Goal: Task Accomplishment & Management: Complete application form

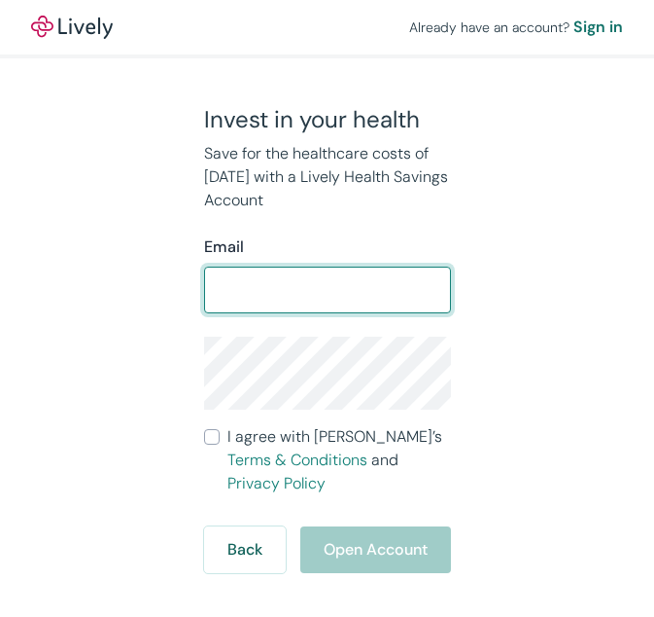
click at [295, 292] on input "Email" at bounding box center [327, 289] width 247 height 39
type input "[EMAIL_ADDRESS][DOMAIN_NAME]"
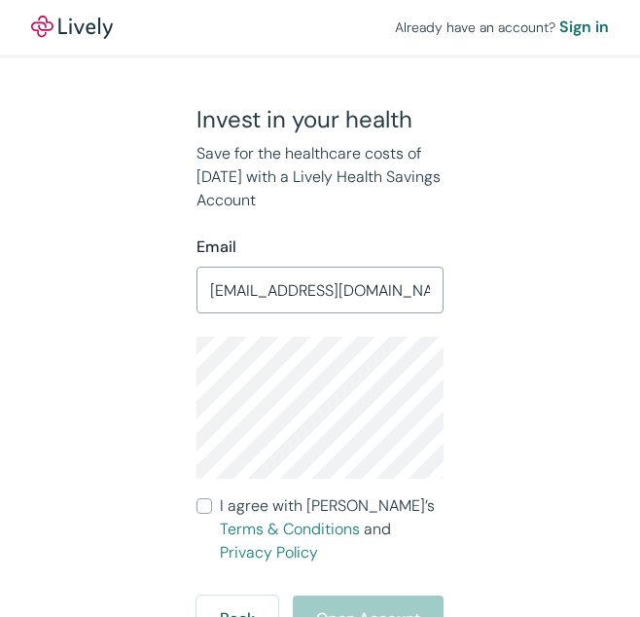
click at [207, 507] on input "I agree with Lively’s Terms & Conditions and Privacy Policy" at bounding box center [204, 506] width 16 height 16
checkbox input "true"
click at [327, 595] on button "Open Account" at bounding box center [368, 618] width 151 height 47
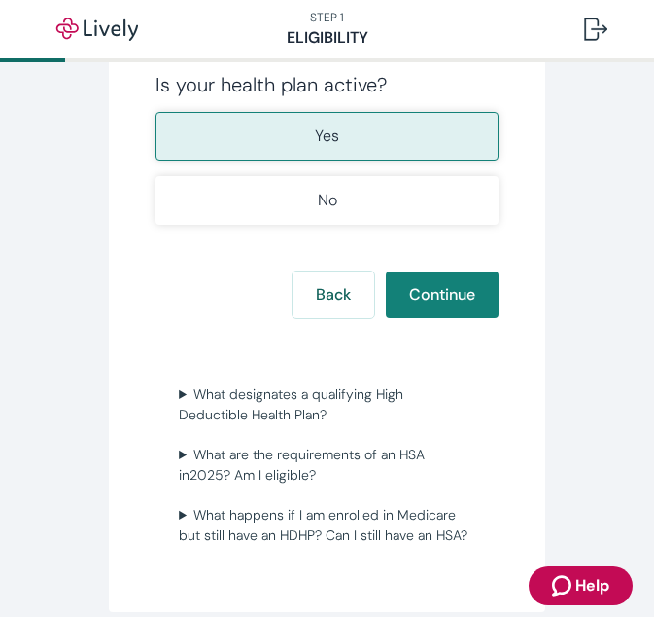
scroll to position [689, 0]
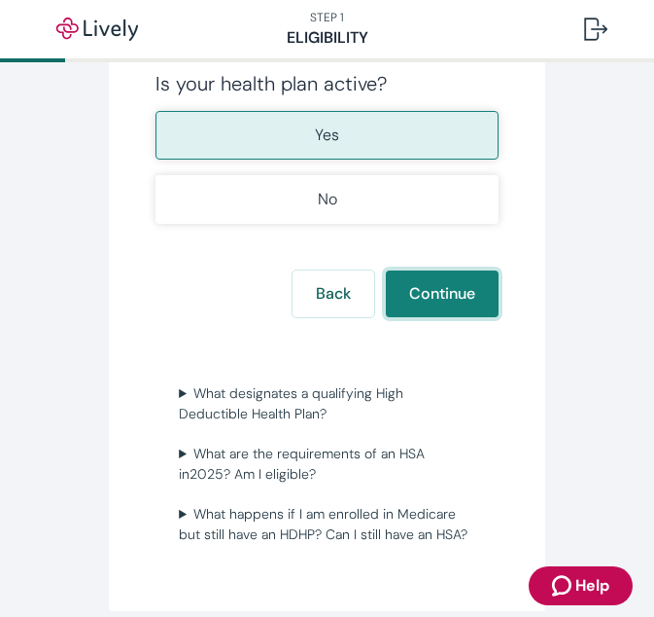
click at [392, 299] on button "Continue" at bounding box center [442, 293] width 113 height 47
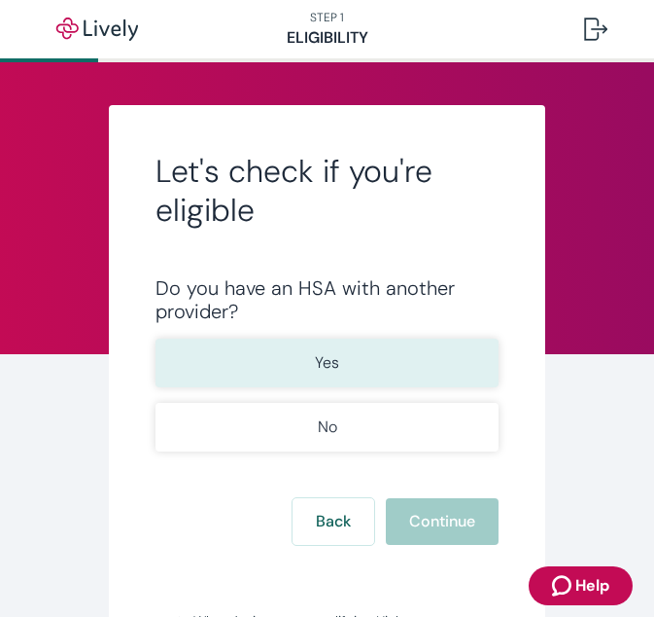
click at [429, 370] on button "Yes" at bounding box center [327, 362] width 343 height 49
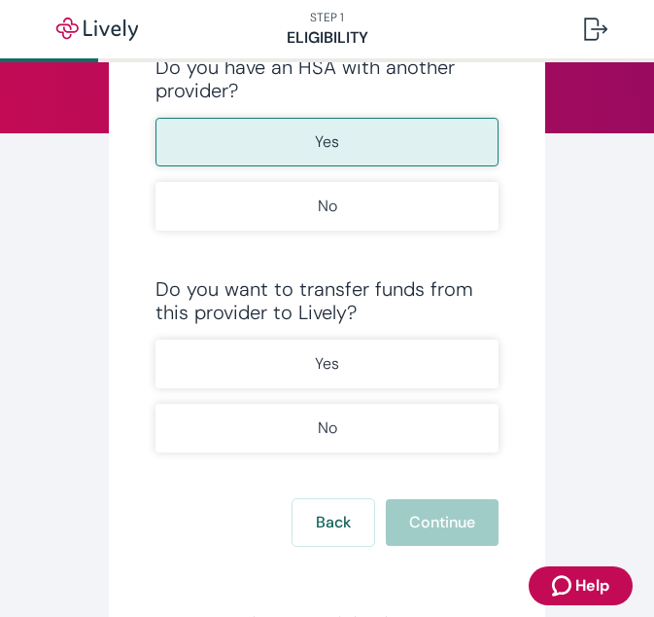
scroll to position [224, 0]
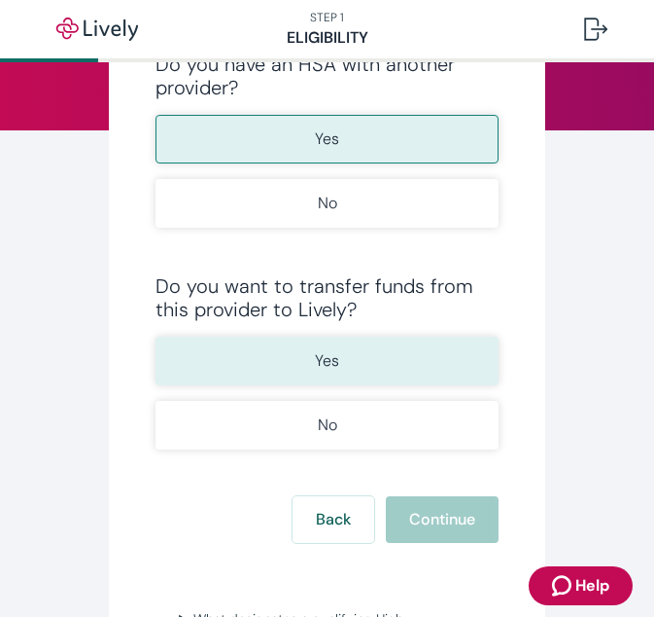
click at [417, 361] on button "Yes" at bounding box center [327, 360] width 343 height 49
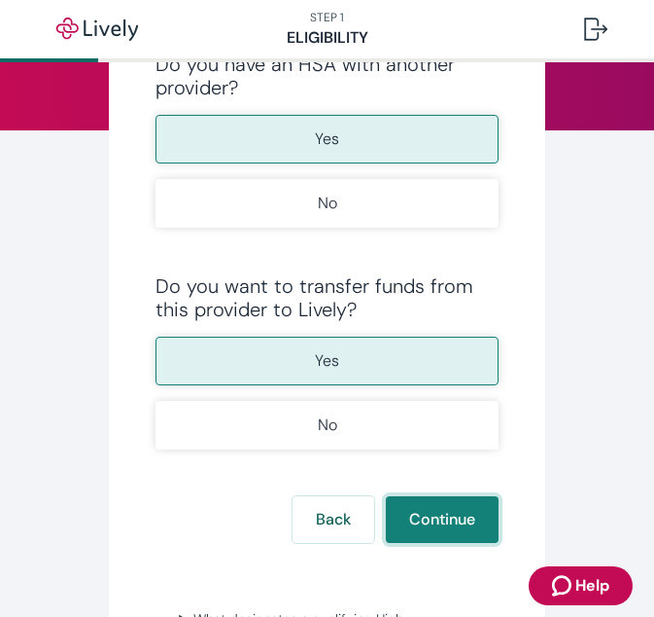
click at [456, 530] on button "Continue" at bounding box center [442, 519] width 113 height 47
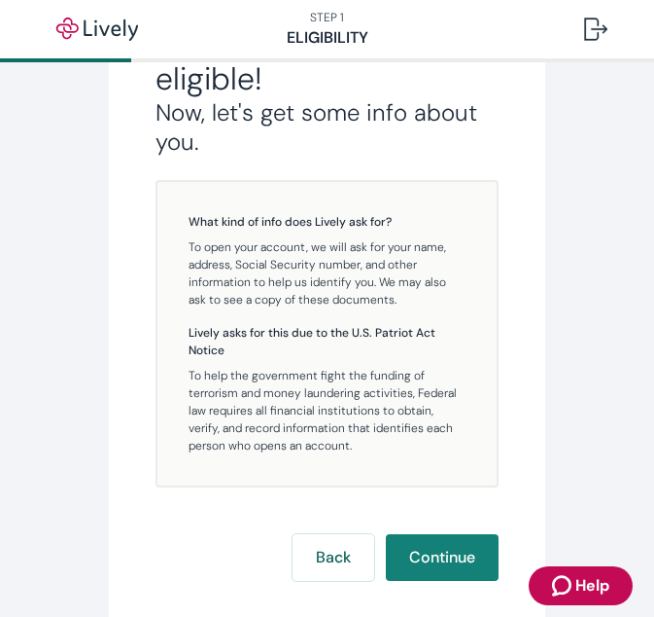
scroll to position [361, 0]
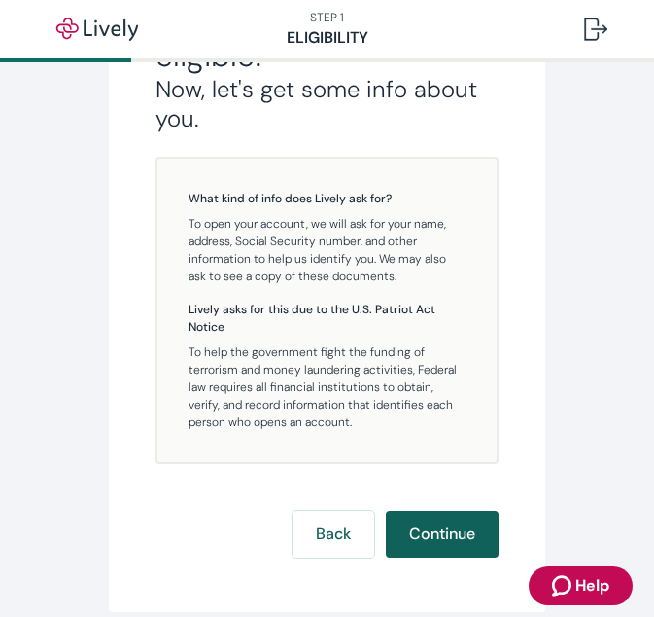
click at [426, 526] on button "Continue" at bounding box center [442, 534] width 113 height 47
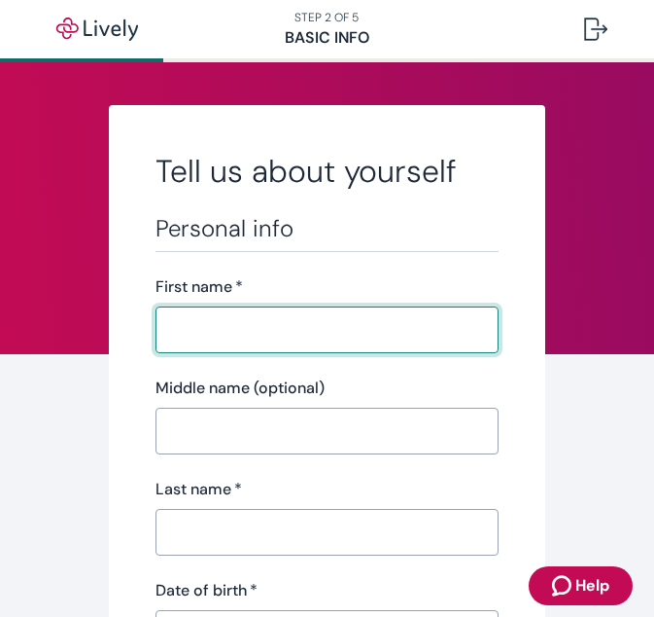
click at [308, 336] on input "First name   *" at bounding box center [327, 329] width 343 height 39
click at [309, 336] on input "First name   *" at bounding box center [327, 329] width 343 height 39
type input "[PERSON_NAME]"
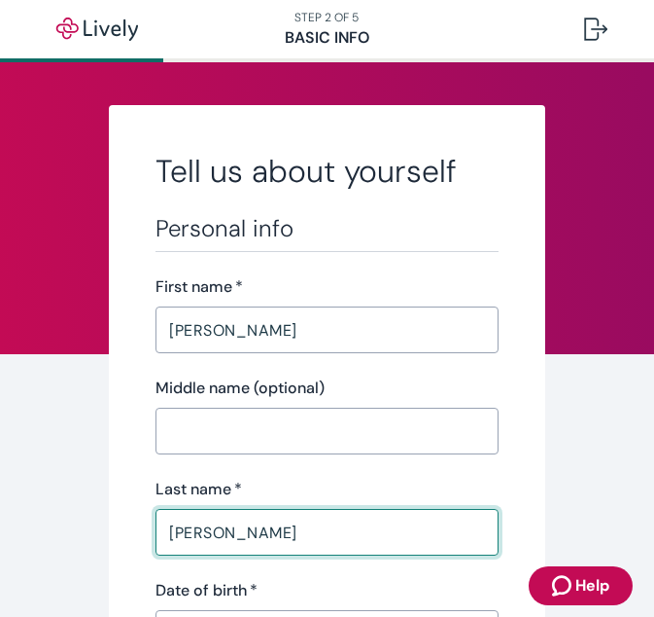
type input "[PERSON_NAME]"
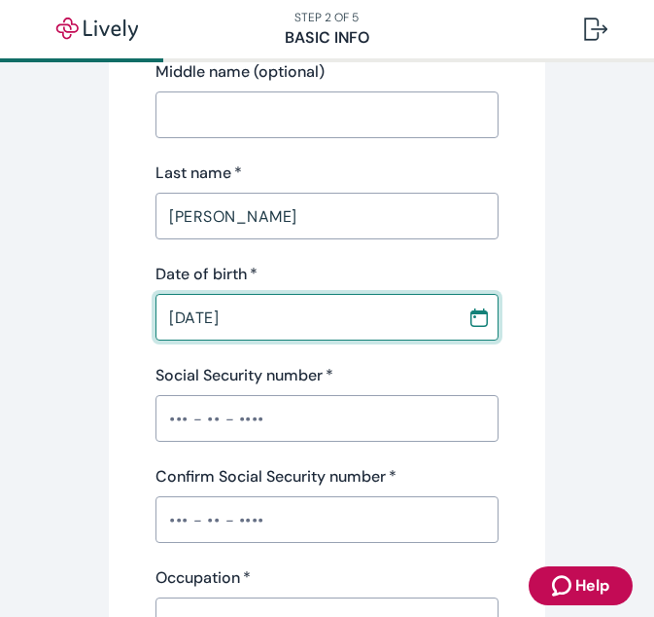
scroll to position [317, 0]
type input "[DATE]"
click at [279, 405] on input "Social Security number   *" at bounding box center [327, 417] width 343 height 39
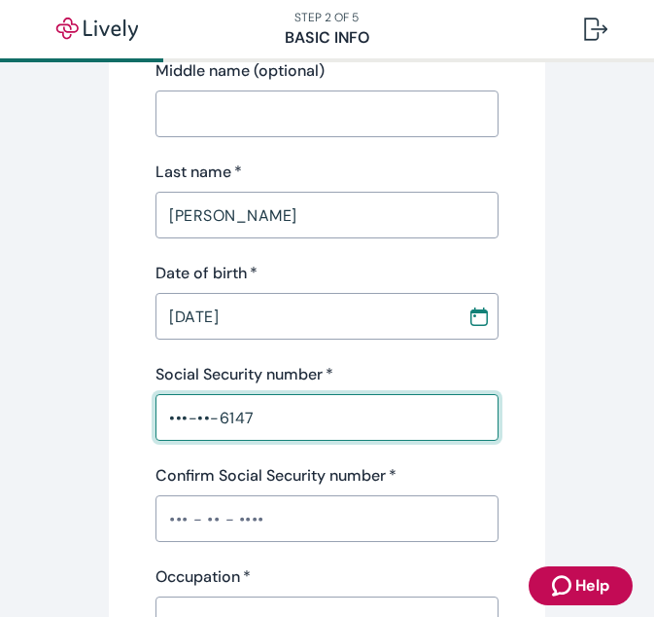
type input "•••-••-6147"
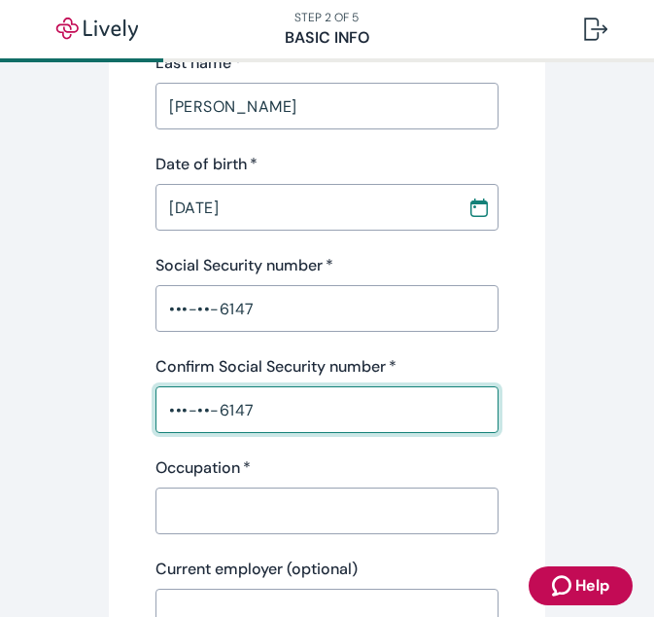
scroll to position [499, 0]
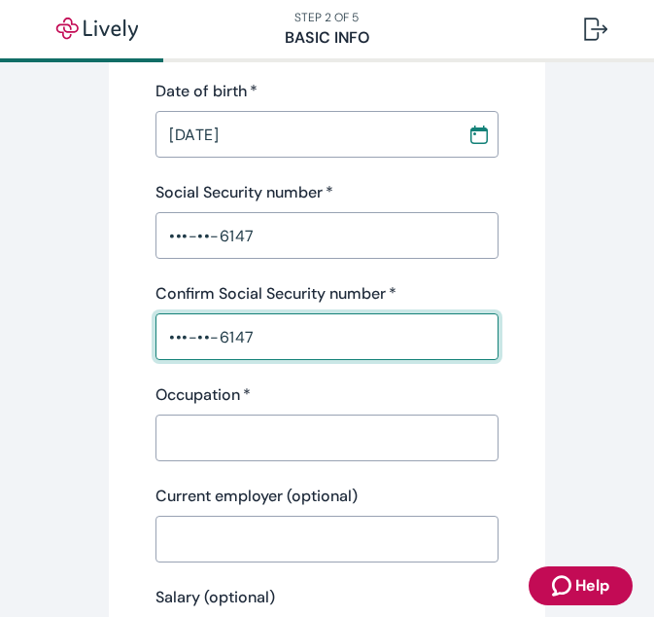
type input "•••-••-6147"
click at [208, 447] on input "Occupation   *" at bounding box center [327, 437] width 343 height 39
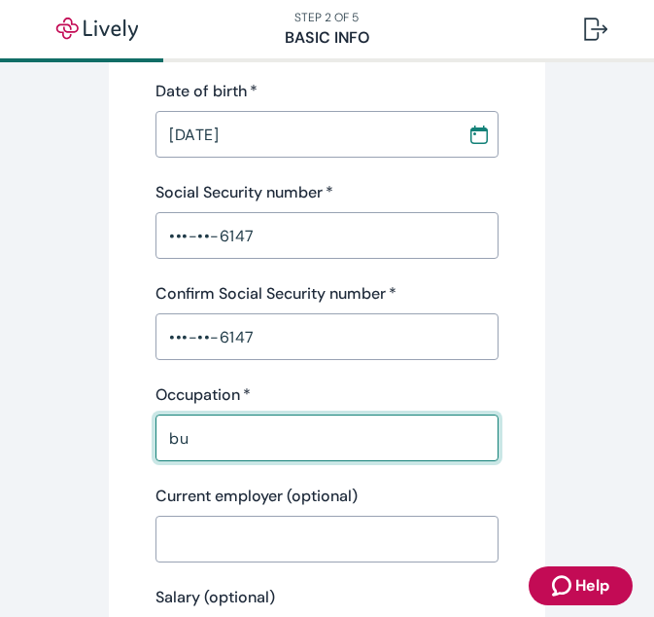
type input "b"
type input "o"
type input "s"
type input "freelance digital advertising"
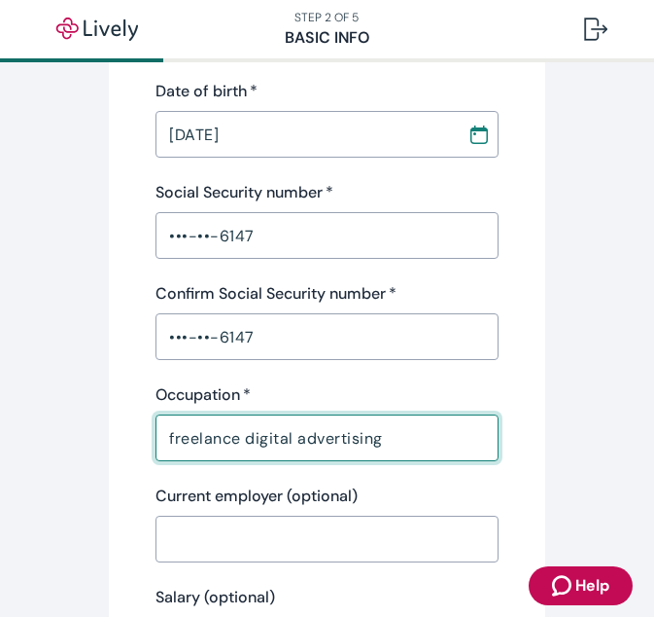
click at [513, 359] on div "Tell us about yourself Personal info First name   * [PERSON_NAME] ​ Middle name…" at bounding box center [327, 513] width 437 height 1815
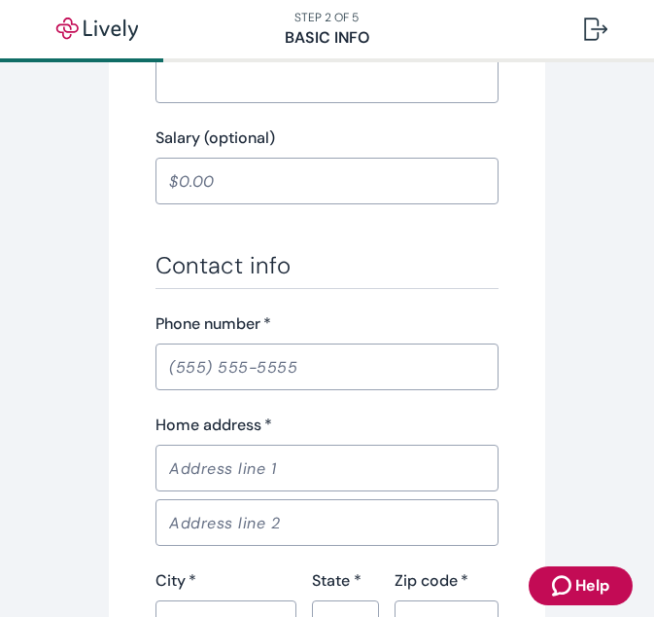
scroll to position [959, 0]
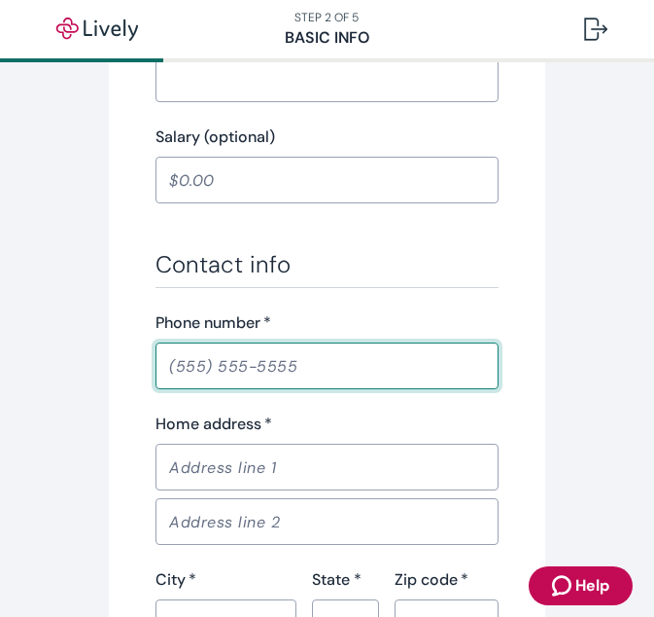
click at [264, 375] on input "Phone number   *" at bounding box center [327, 365] width 343 height 39
type input "[PHONE_NUMBER]"
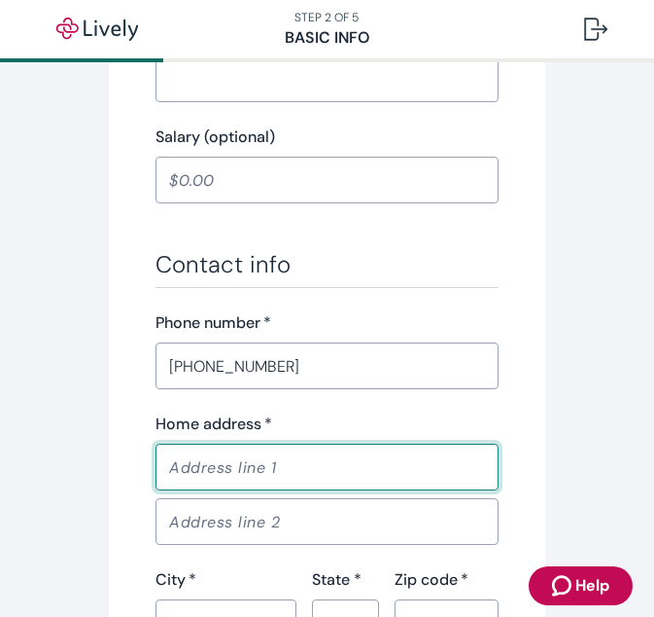
click at [254, 474] on input "Home address   *" at bounding box center [327, 466] width 343 height 39
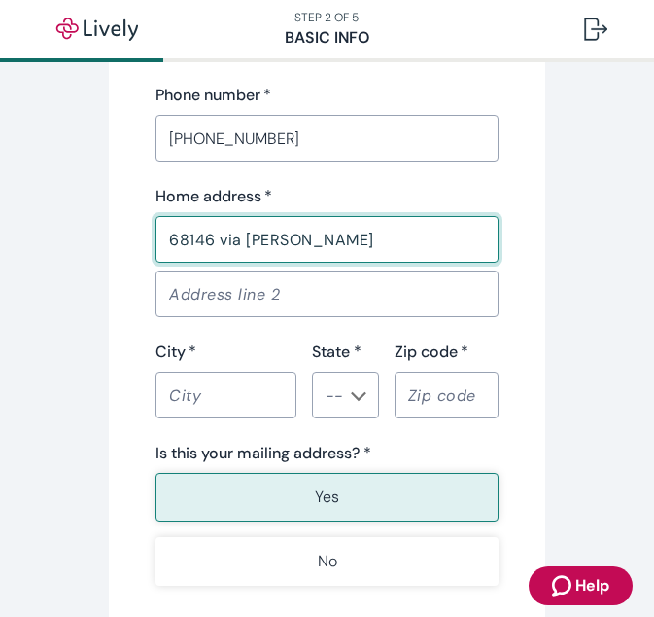
scroll to position [1187, 0]
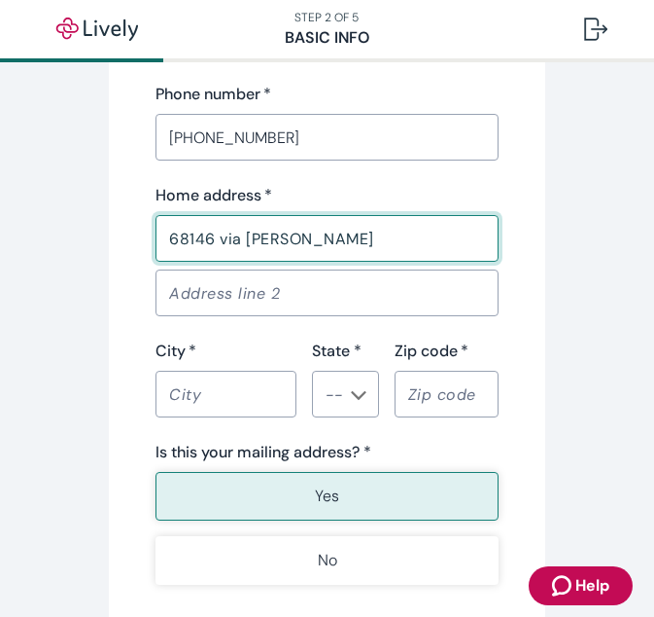
type input "68146 via [PERSON_NAME]"
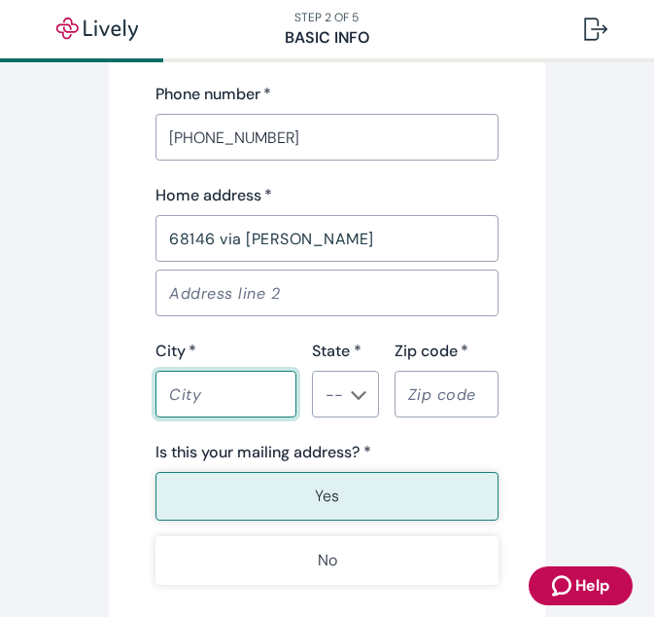
click at [197, 374] on input "City   *" at bounding box center [226, 393] width 141 height 39
type input "desert hot springs"
click at [402, 430] on div "Contact info Phone number   * [PHONE_NUMBER] ​ Home address   * 68146 via [PERS…" at bounding box center [327, 302] width 343 height 563
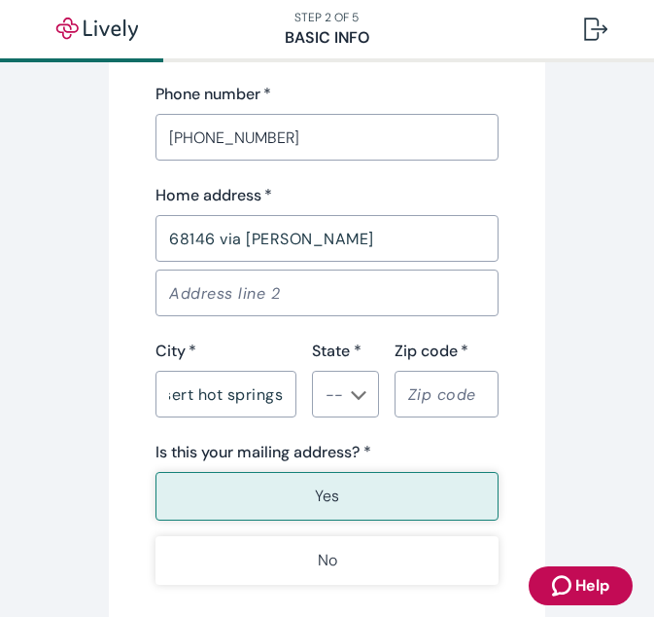
scroll to position [0, 0]
click at [345, 406] on input "State *" at bounding box center [338, 393] width 41 height 27
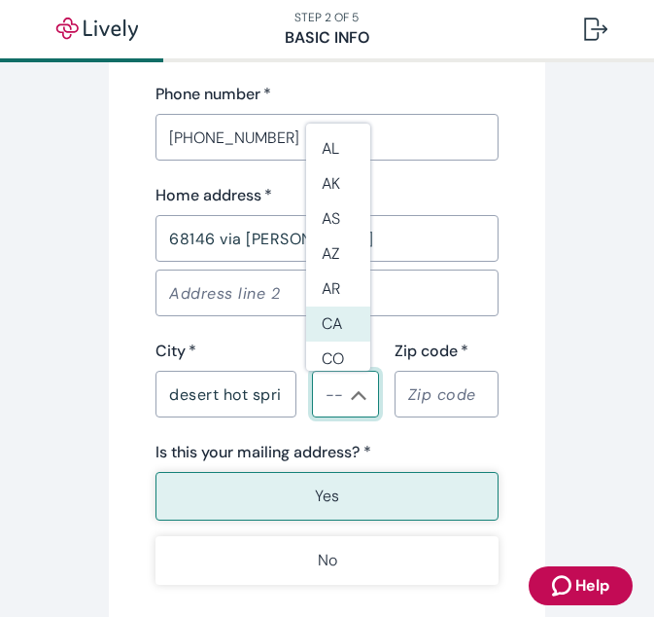
click at [323, 321] on li "CA" at bounding box center [338, 323] width 64 height 35
type input "CA"
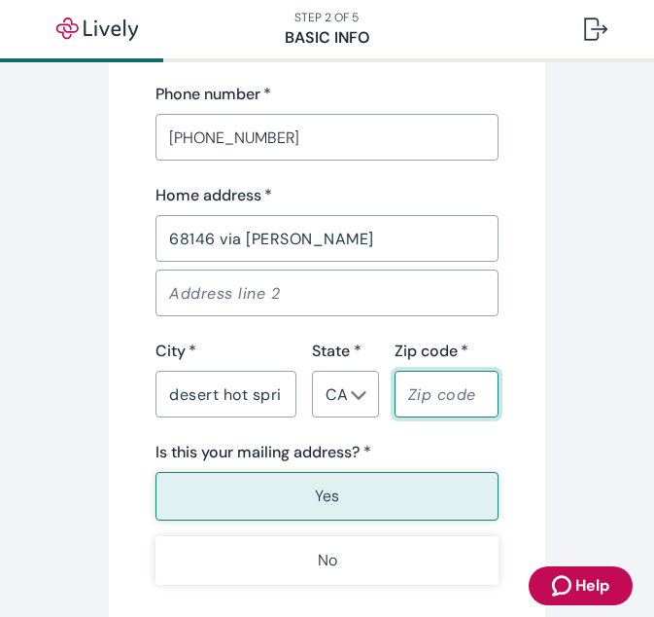
click at [430, 388] on input "Zip code   *" at bounding box center [447, 393] width 104 height 39
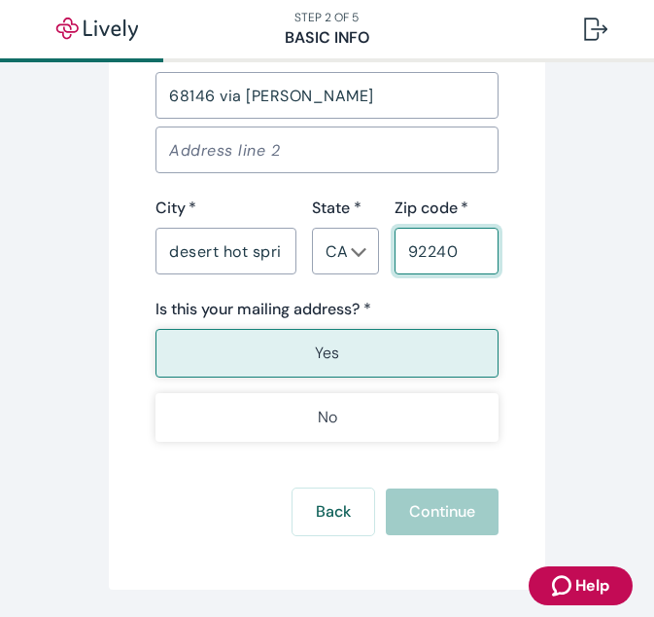
scroll to position [1331, 0]
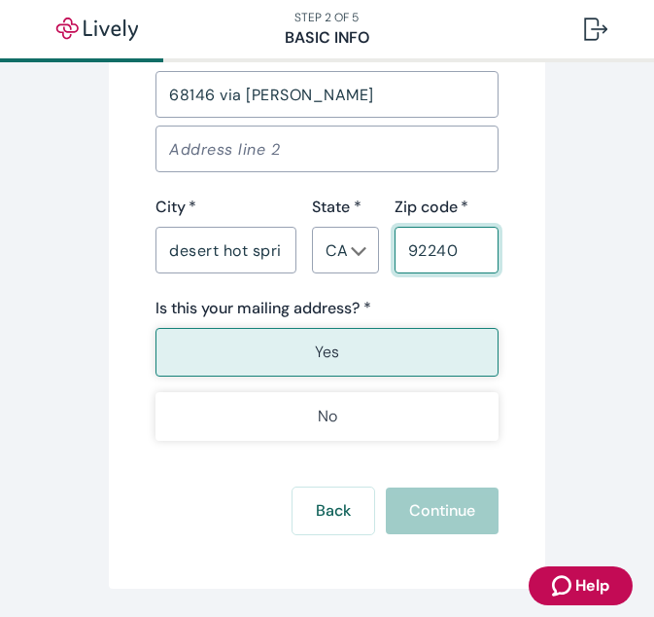
type input "92240"
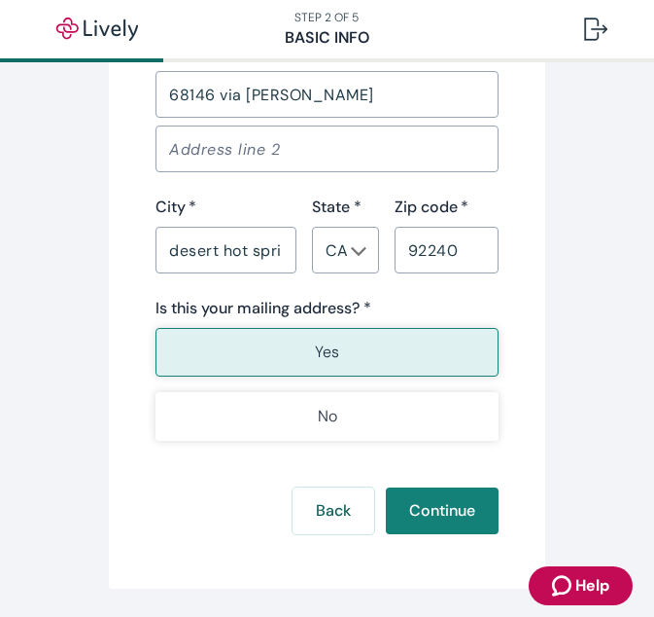
click at [361, 337] on button "Yes" at bounding box center [327, 352] width 343 height 49
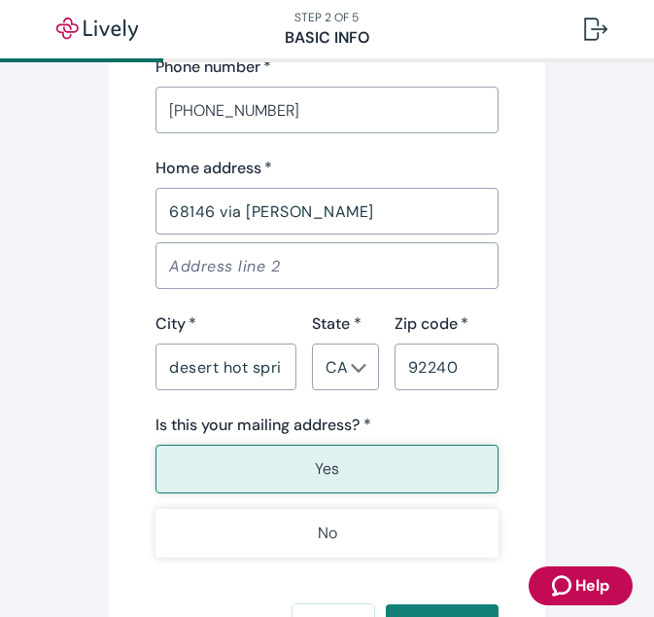
scroll to position [1396, 0]
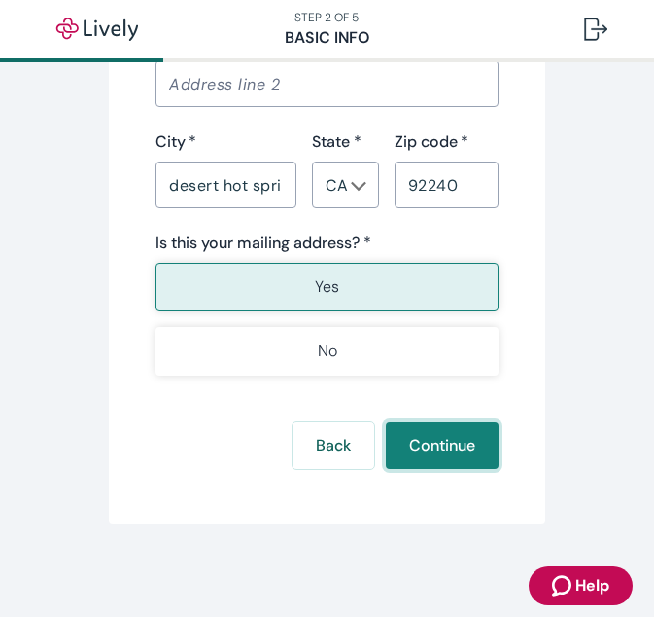
click at [427, 451] on button "Continue" at bounding box center [442, 445] width 113 height 47
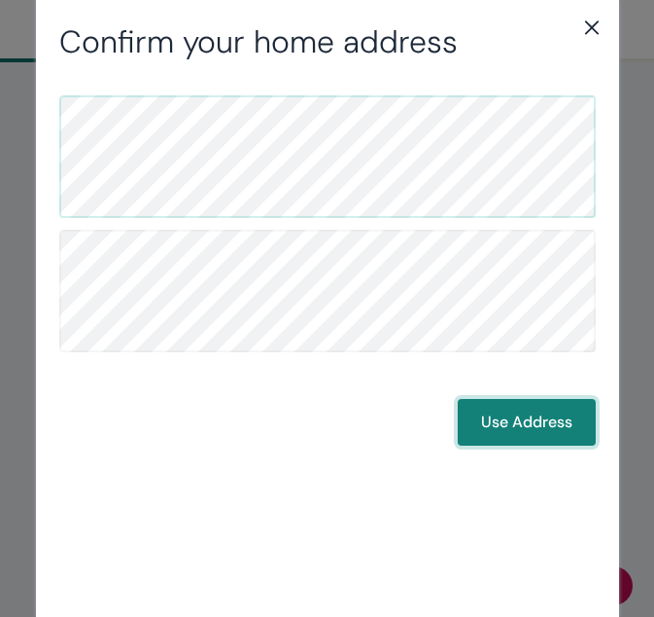
click at [545, 407] on button "Use Address" at bounding box center [527, 422] width 138 height 47
click at [537, 421] on button "Use Address" at bounding box center [527, 422] width 138 height 47
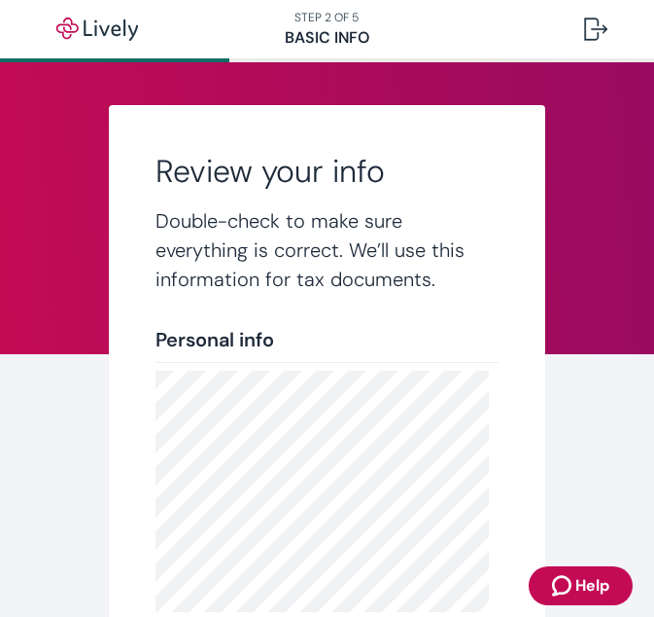
scroll to position [585, 0]
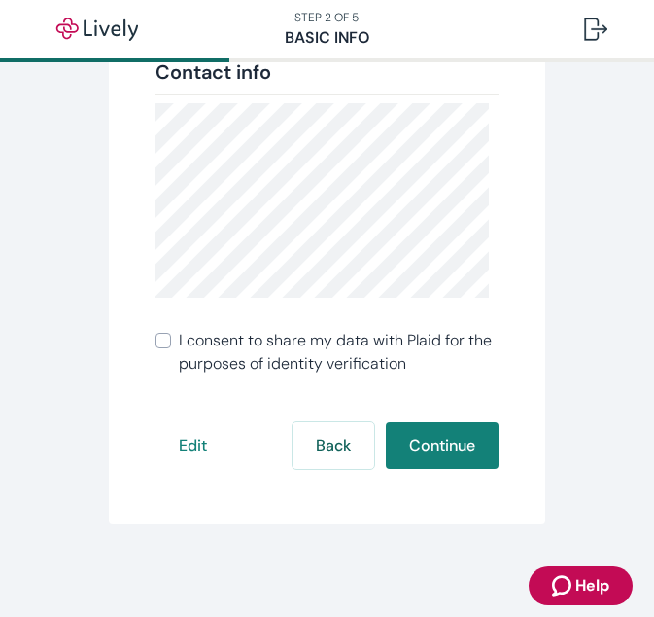
click at [159, 347] on input "I consent to share my data with Plaid for the purposes of identity verification" at bounding box center [164, 341] width 16 height 16
checkbox input "true"
click at [436, 436] on button "Continue" at bounding box center [442, 445] width 113 height 47
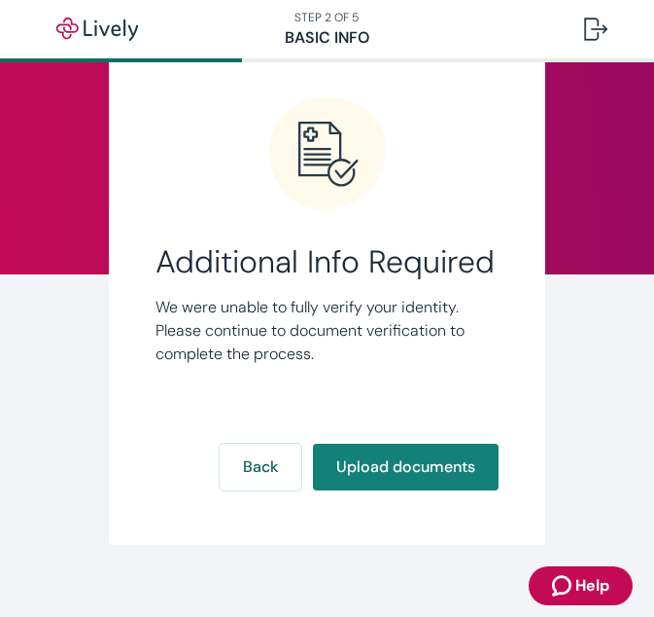
scroll to position [54, 0]
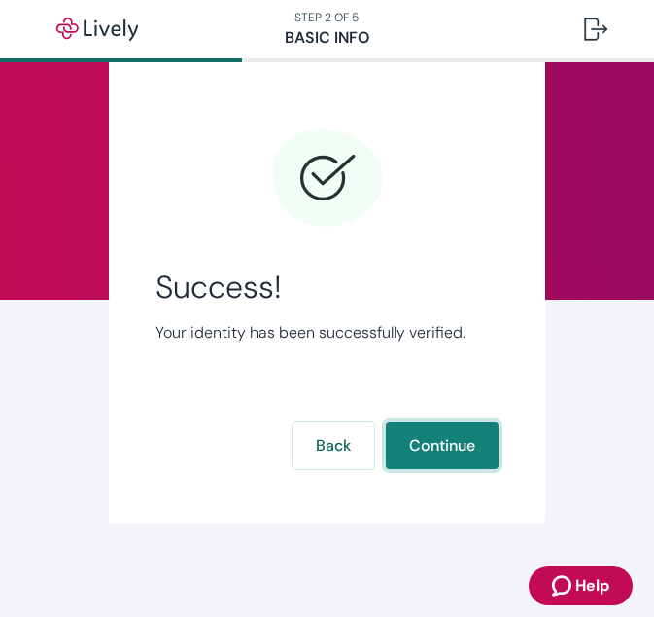
click at [452, 461] on button "Continue" at bounding box center [442, 445] width 113 height 47
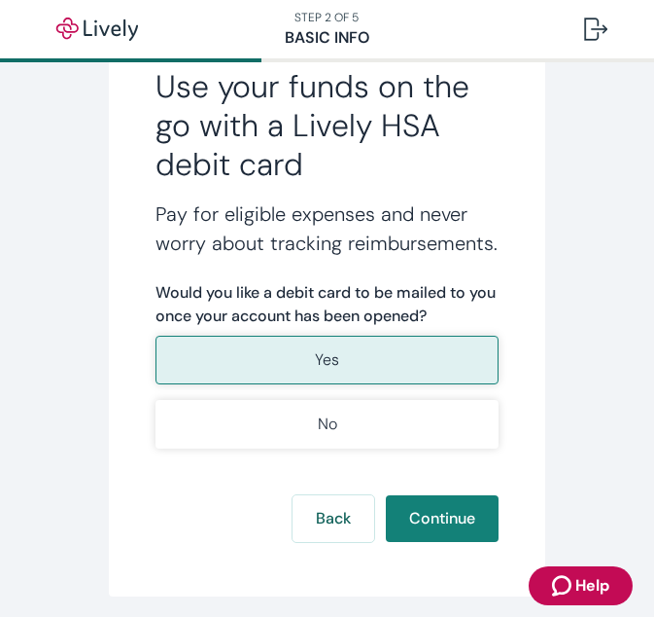
scroll to position [304, 0]
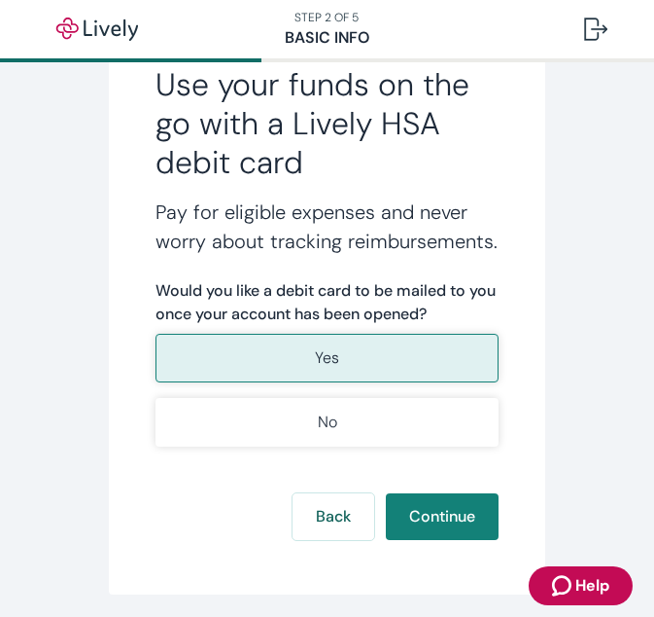
drag, startPoint x: 519, startPoint y: 401, endPoint x: 585, endPoint y: 472, distance: 97.0
click at [585, 472] on div "Use your funds on the go with a Lively HSA debit card Pay for eligible expenses…" at bounding box center [327, 198] width 654 height 794
click at [346, 382] on button "Yes" at bounding box center [327, 358] width 343 height 49
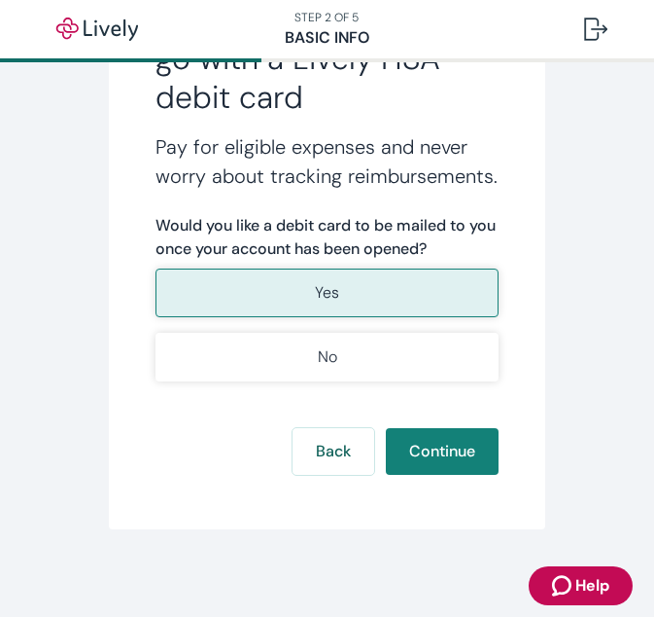
scroll to position [372, 0]
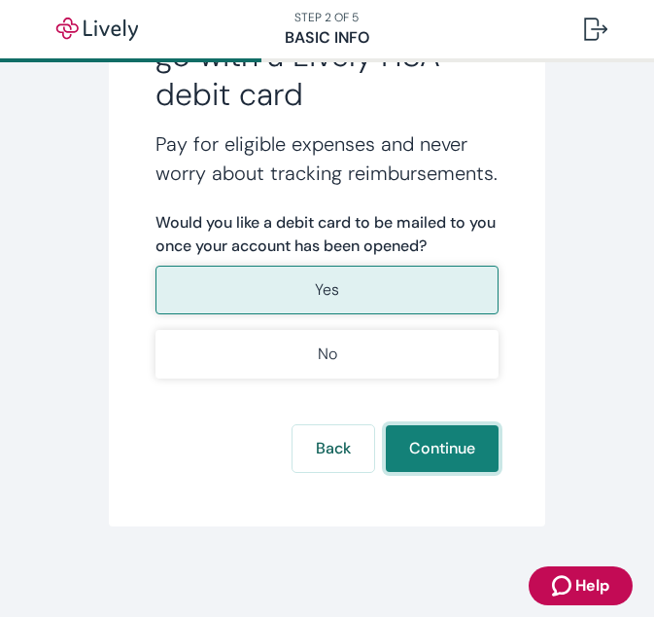
click at [442, 472] on button "Continue" at bounding box center [442, 448] width 113 height 47
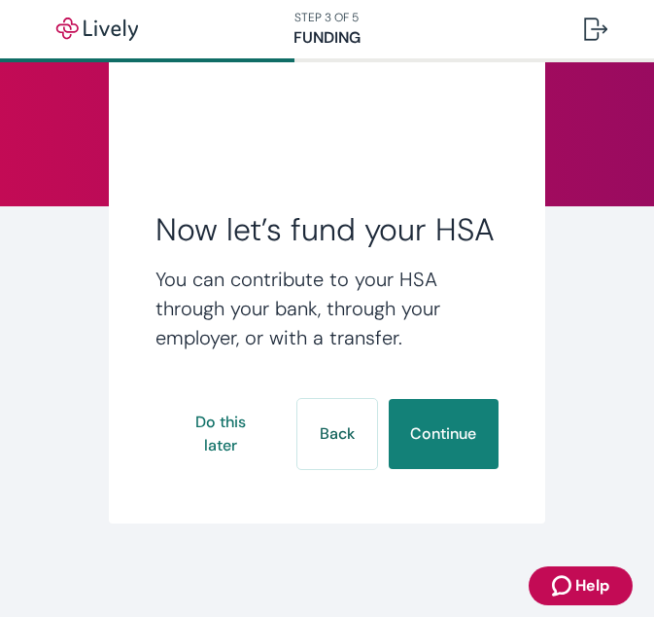
scroll to position [181, 0]
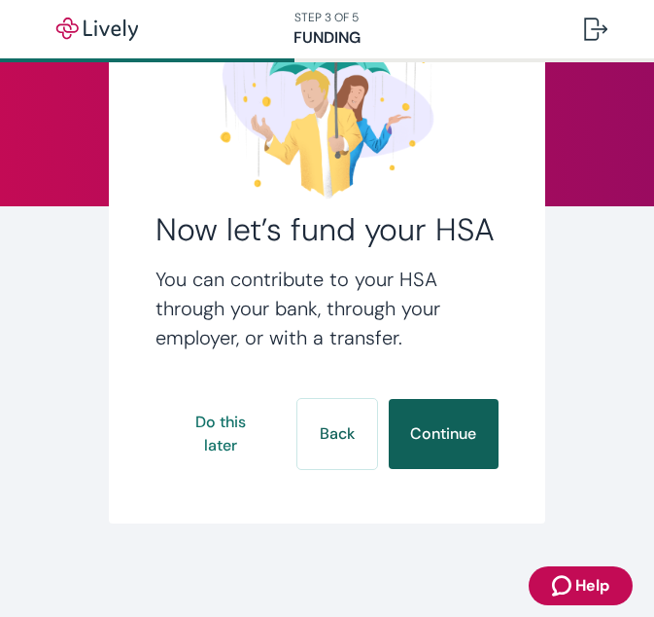
click at [433, 443] on button "Continue" at bounding box center [444, 434] width 110 height 70
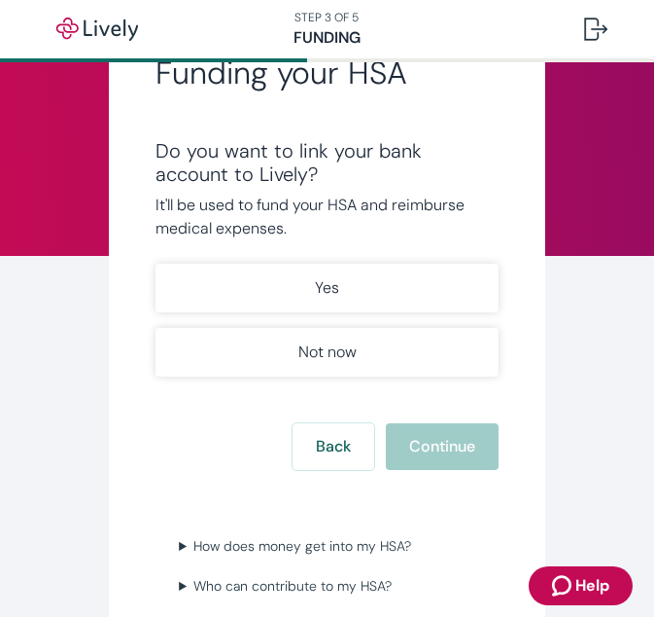
scroll to position [97, 0]
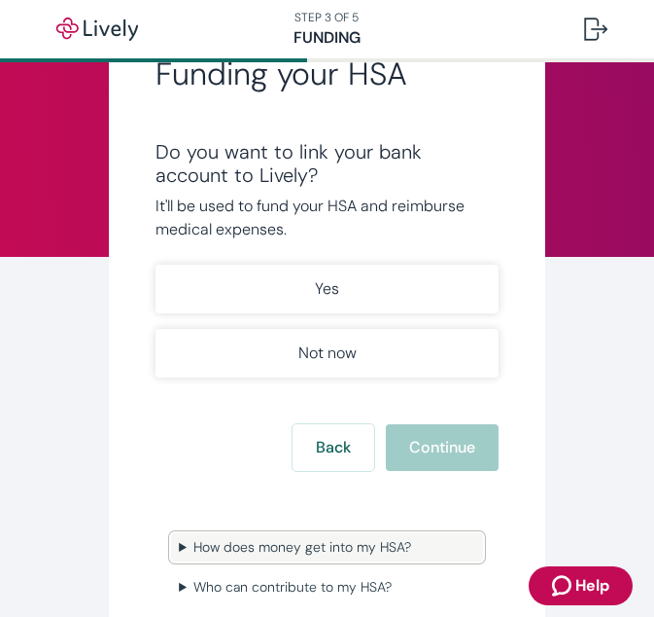
click at [187, 549] on summary "How does money get into my HSA?" at bounding box center [327, 547] width 312 height 28
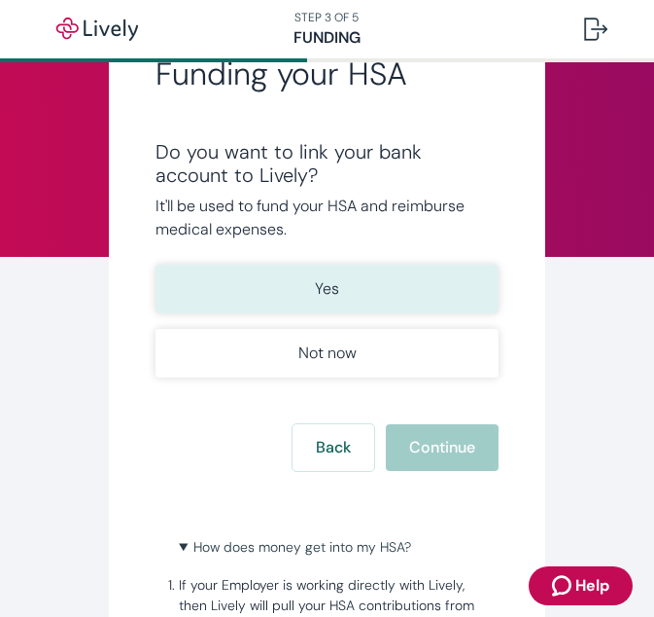
click at [378, 277] on button "Yes" at bounding box center [327, 289] width 343 height 49
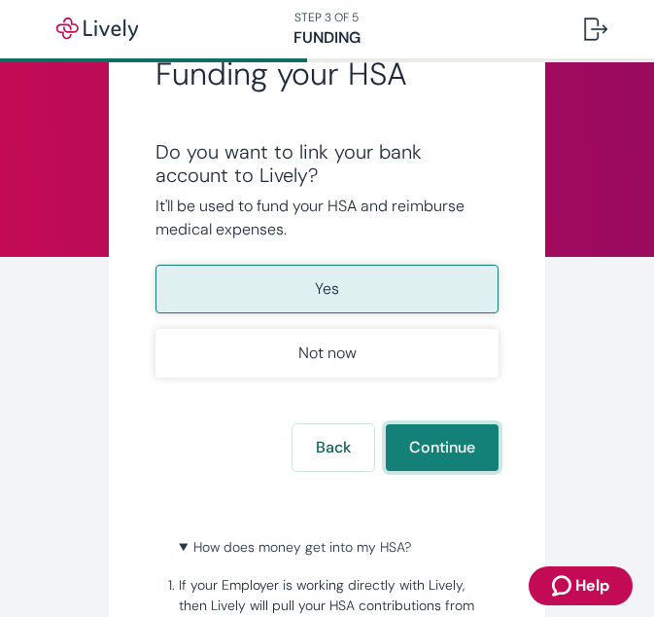
click at [408, 447] on button "Continue" at bounding box center [442, 447] width 113 height 47
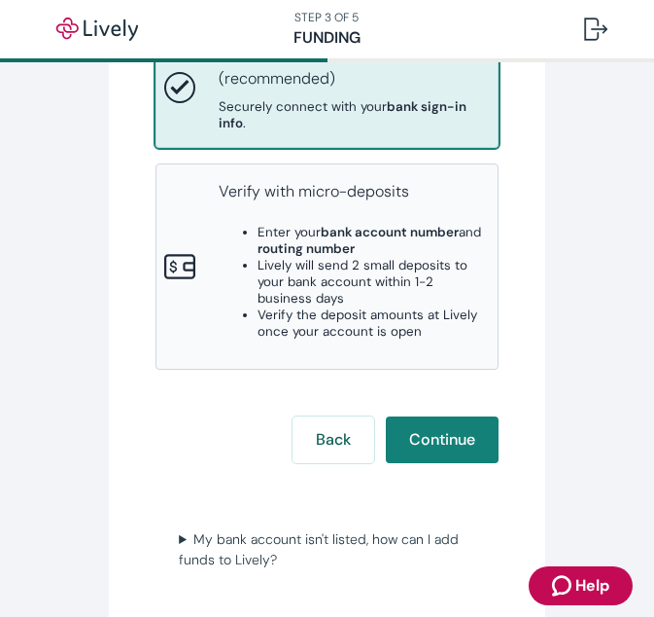
scroll to position [415, 0]
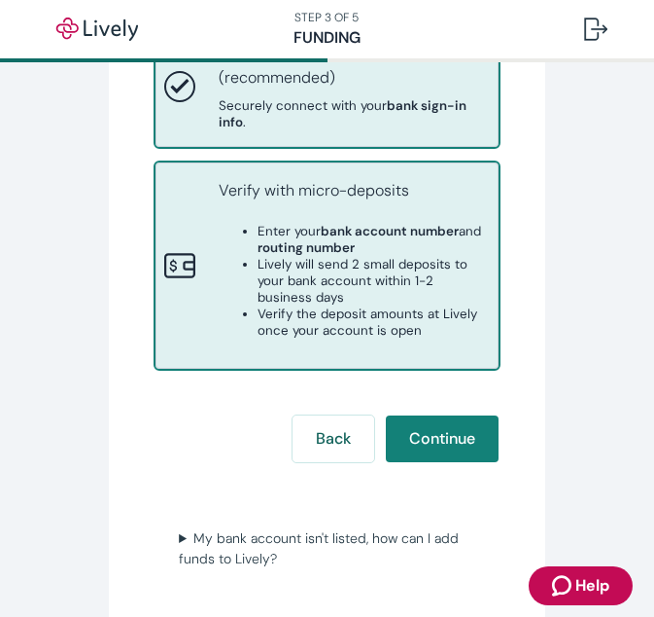
click at [347, 305] on li "Lively will send 2 small deposits to your bank account within 1-2 business days" at bounding box center [374, 281] width 232 height 50
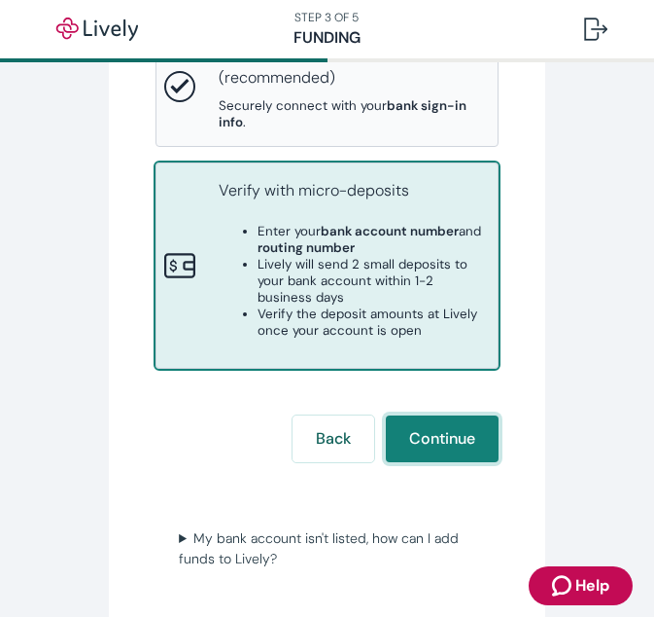
click at [432, 462] on button "Continue" at bounding box center [442, 438] width 113 height 47
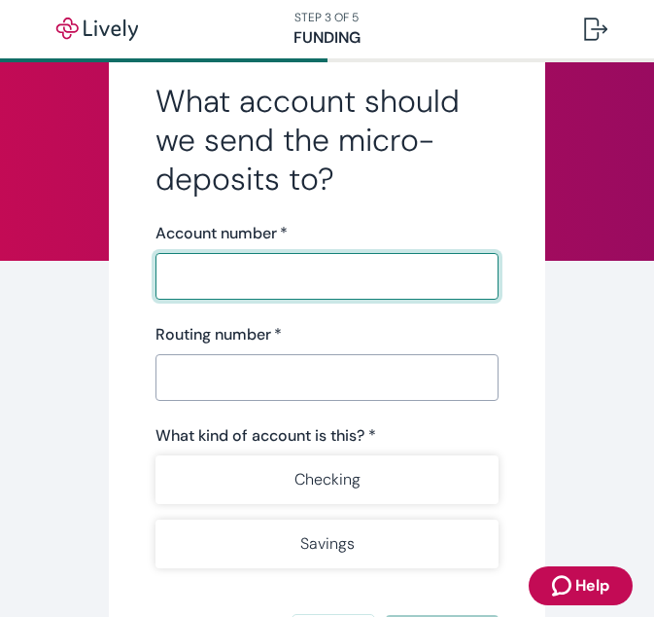
scroll to position [76, 0]
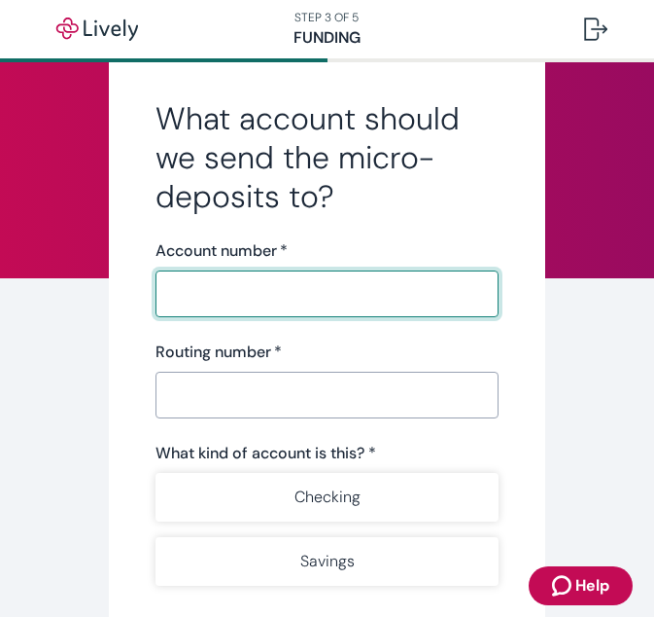
click at [294, 309] on input "Account number   *" at bounding box center [327, 293] width 343 height 39
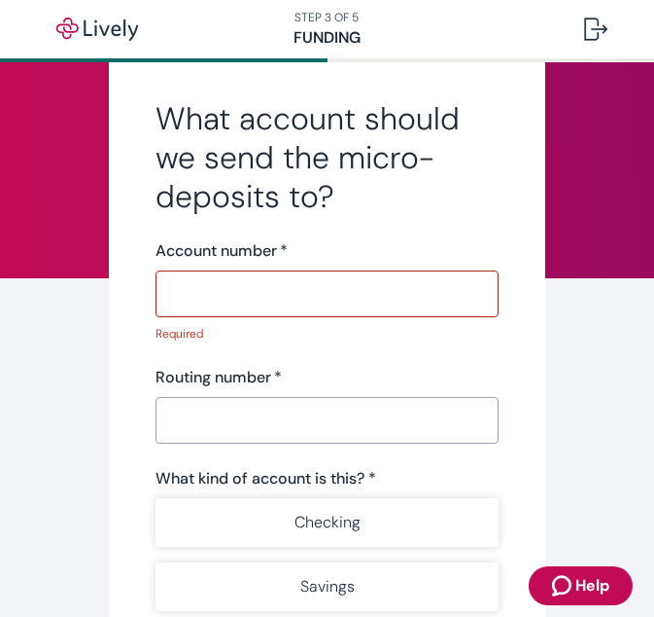
click at [384, 276] on input "Account number   *" at bounding box center [327, 293] width 343 height 39
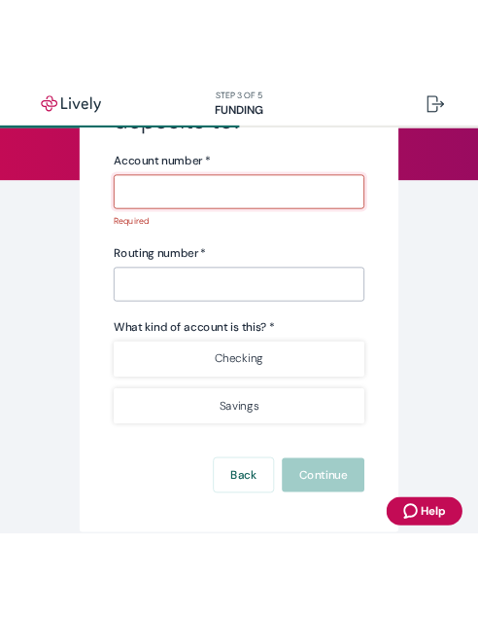
scroll to position [218, 0]
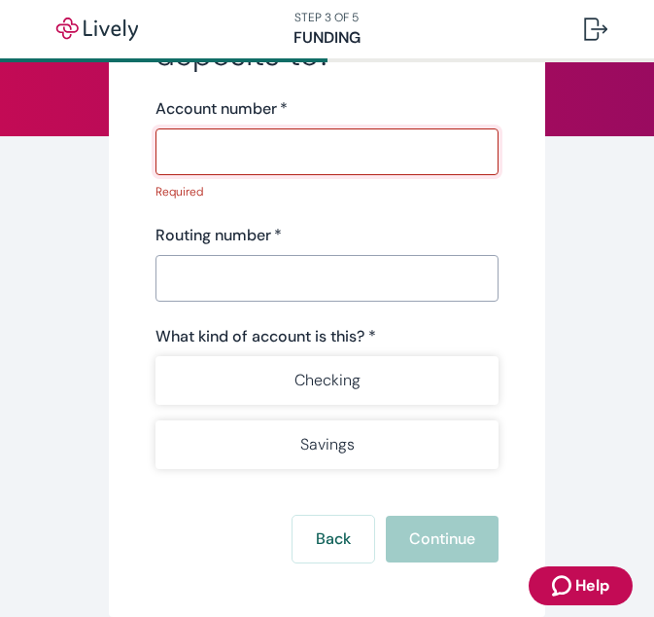
click at [375, 162] on input "Account number   *" at bounding box center [327, 151] width 343 height 39
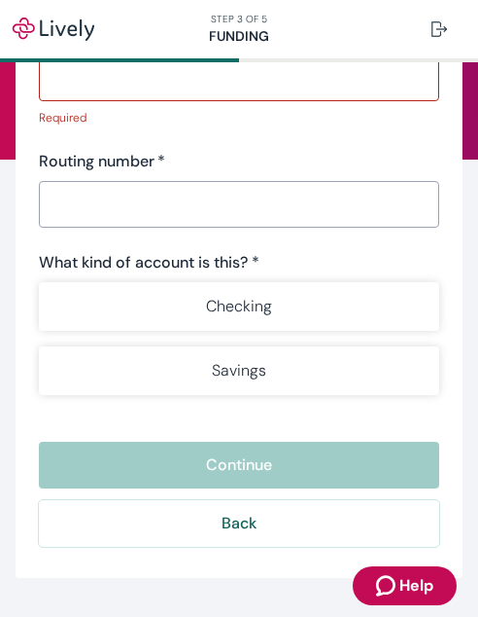
scroll to position [119, 0]
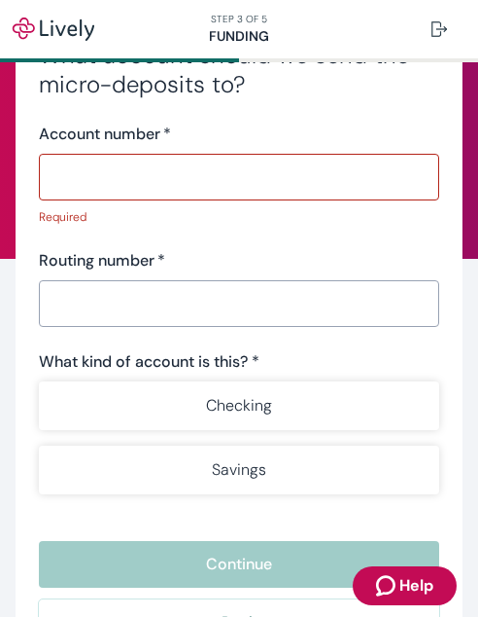
click at [202, 195] on input "Account number   *" at bounding box center [239, 177] width 401 height 39
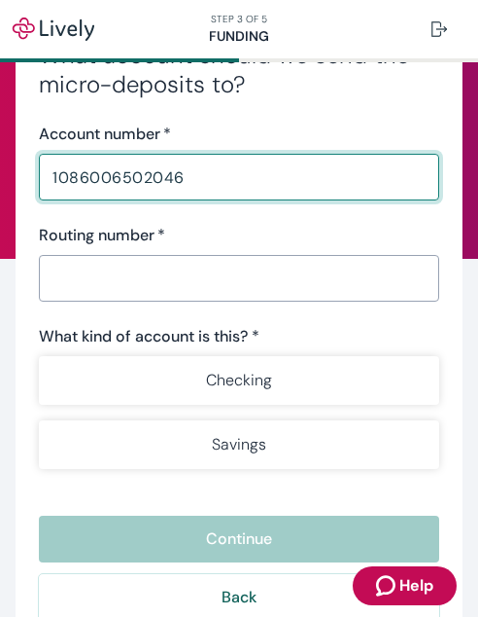
type input "1086006502046"
click at [168, 259] on input "Routing number   *" at bounding box center [239, 278] width 401 height 39
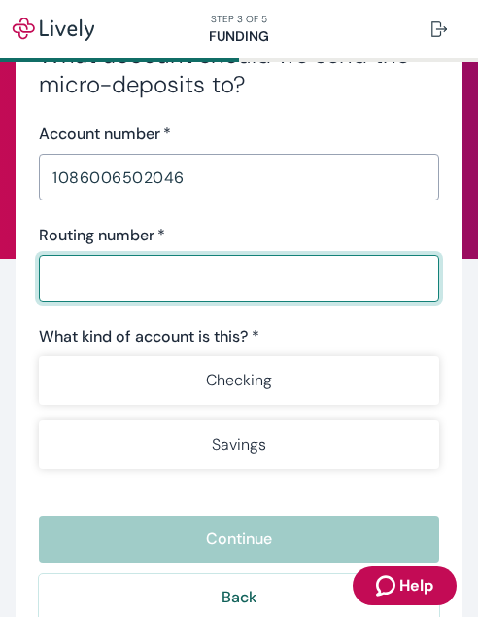
click at [168, 259] on input "Routing number   *" at bounding box center [239, 278] width 401 height 39
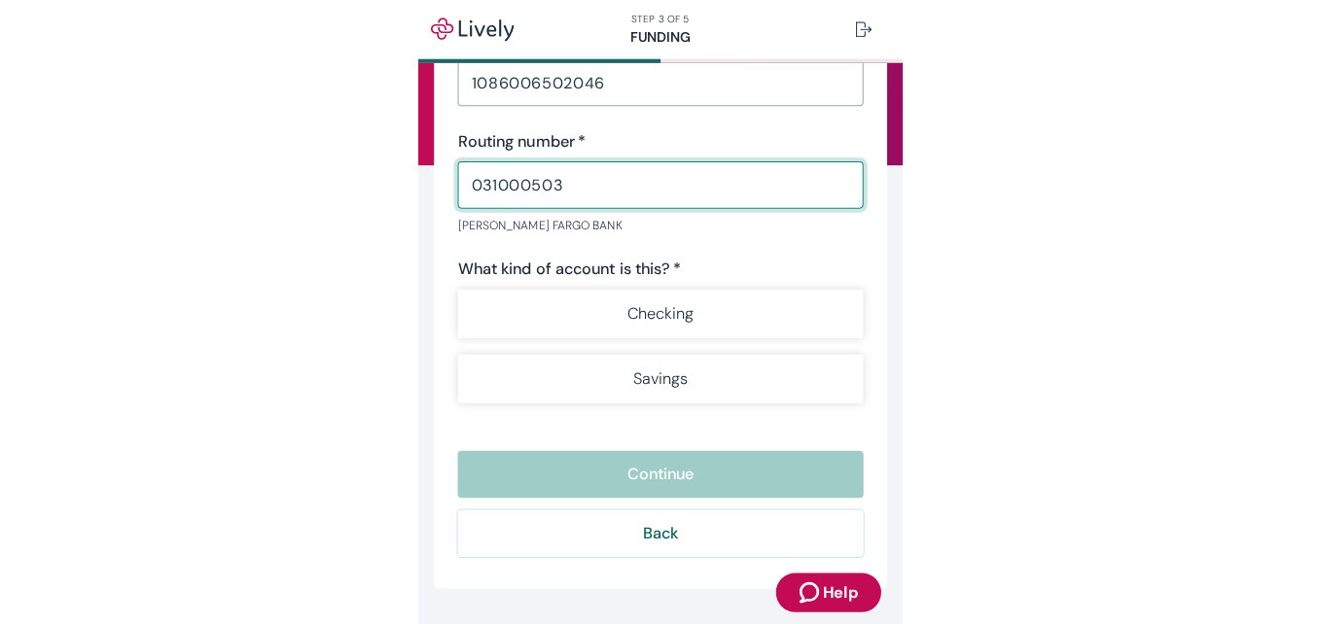
scroll to position [226, 0]
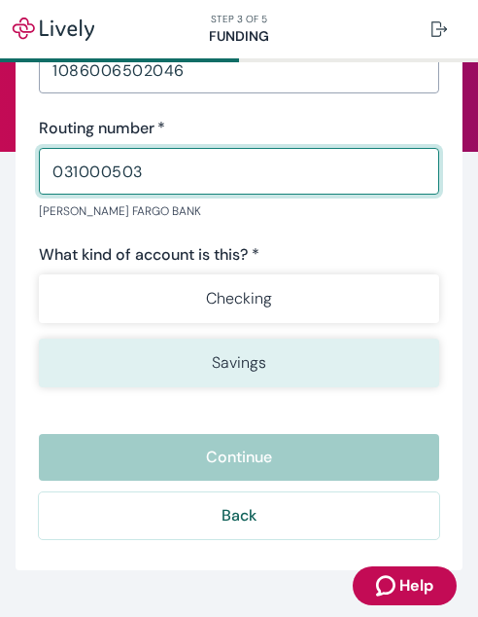
type input "031000503"
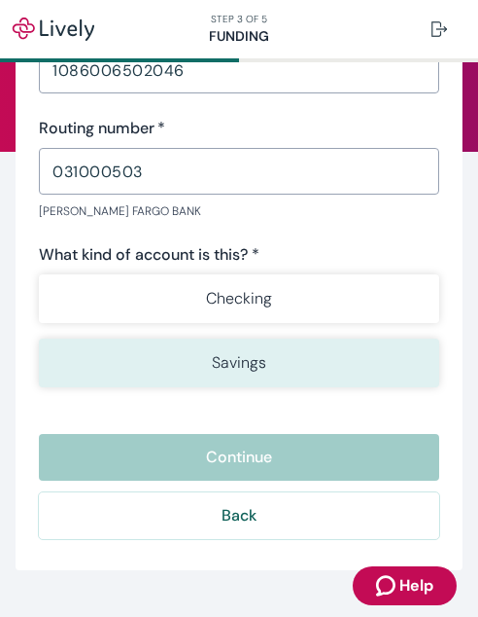
click at [173, 363] on button "Savings" at bounding box center [239, 362] width 401 height 49
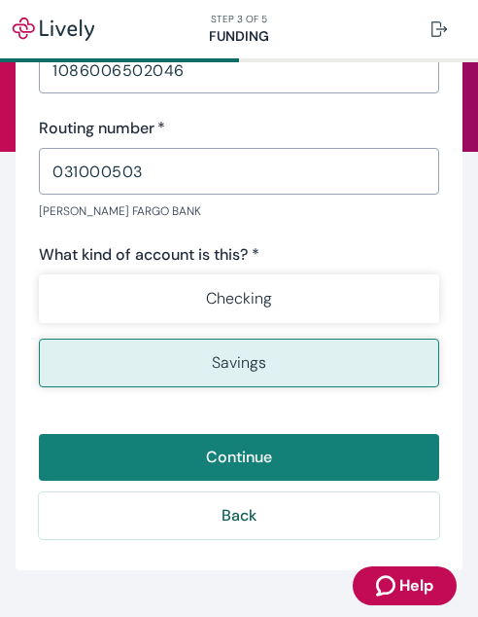
drag, startPoint x: 240, startPoint y: 252, endPoint x: 162, endPoint y: 205, distance: 90.7
click at [162, 205] on p "[PERSON_NAME] FARGO BANK" at bounding box center [232, 211] width 387 height 18
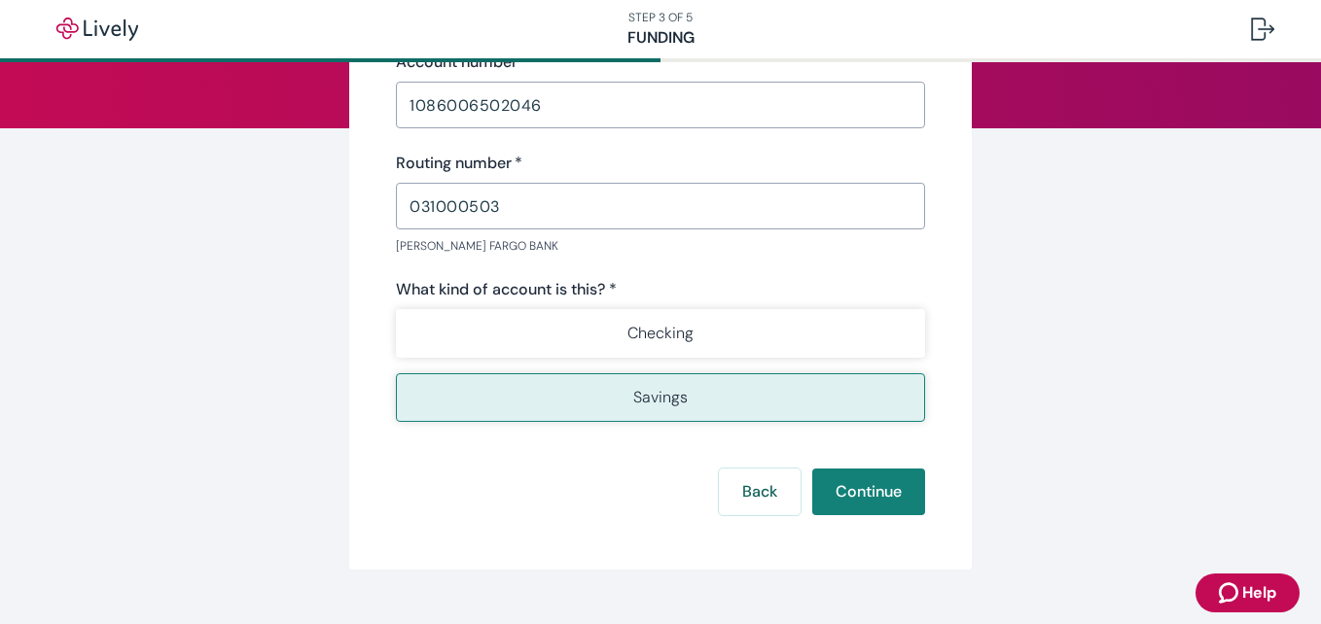
scroll to position [0, 0]
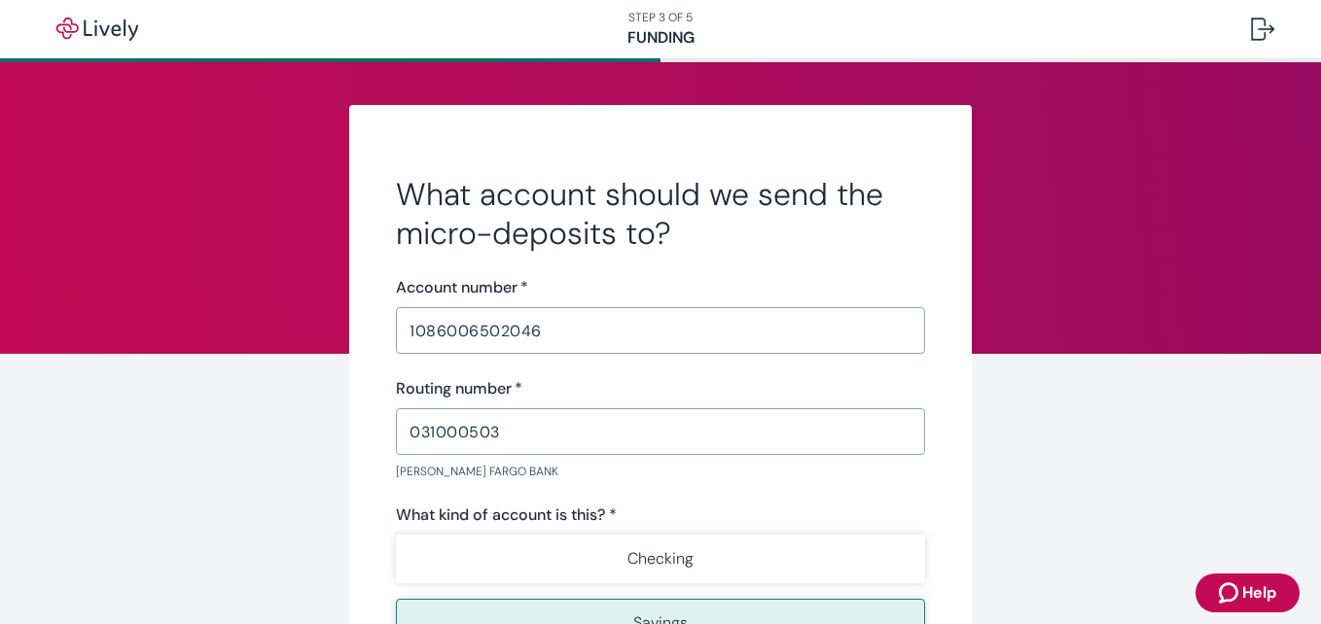
click at [576, 320] on input "1086006502046" at bounding box center [660, 330] width 529 height 39
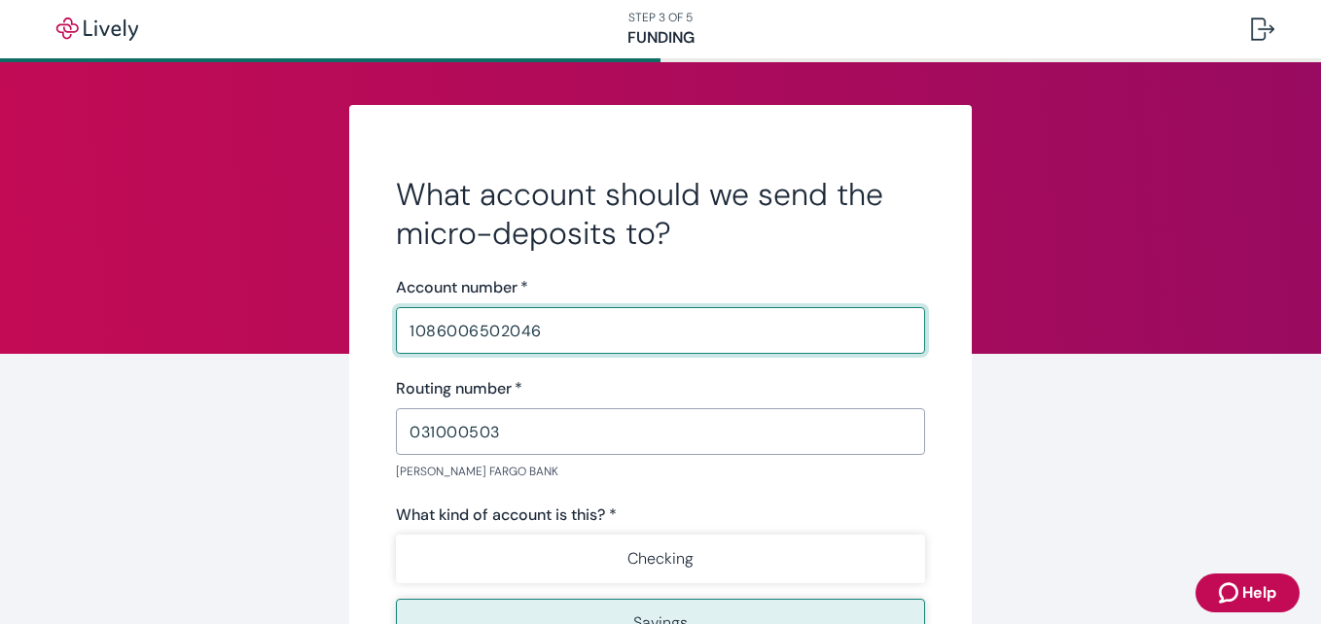
click at [576, 320] on input "1086006502046" at bounding box center [660, 330] width 529 height 39
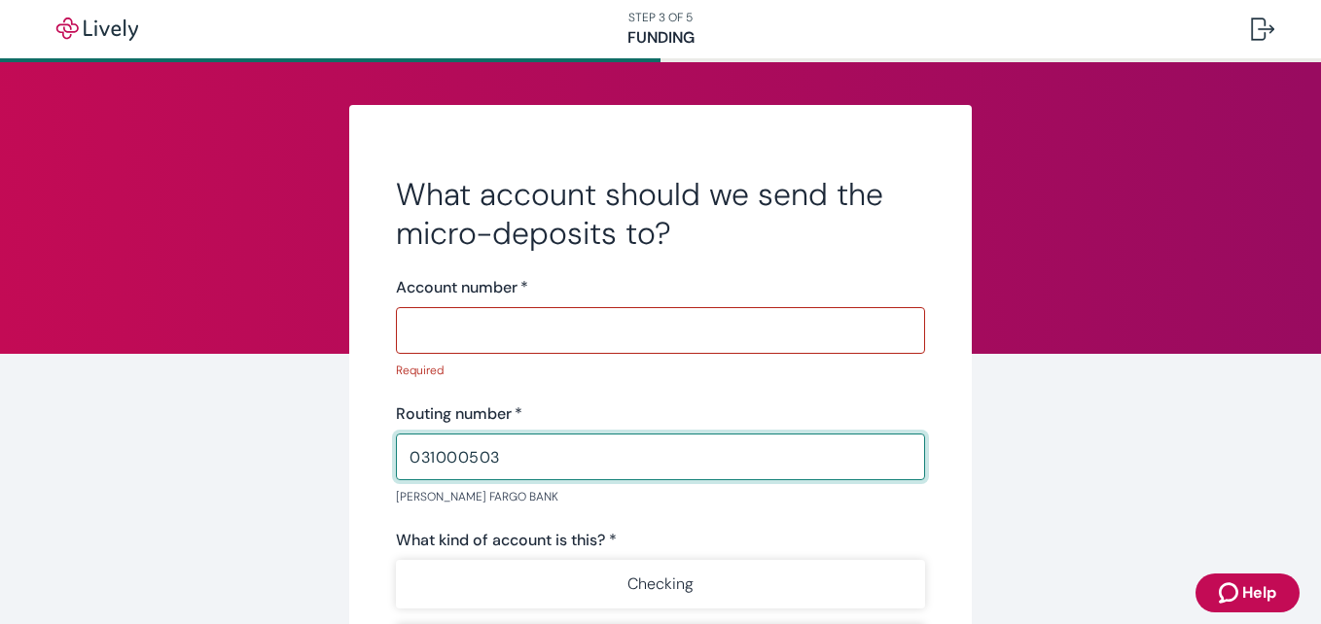
click at [536, 475] on input "031000503" at bounding box center [660, 457] width 529 height 39
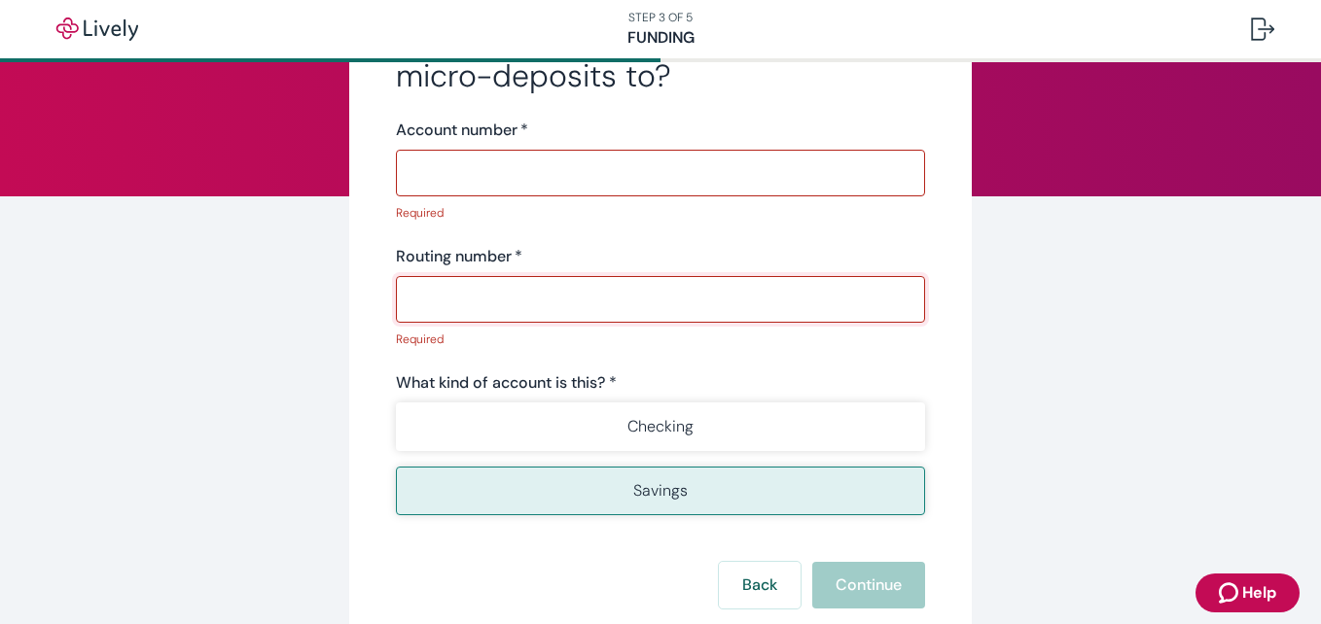
scroll to position [290, 0]
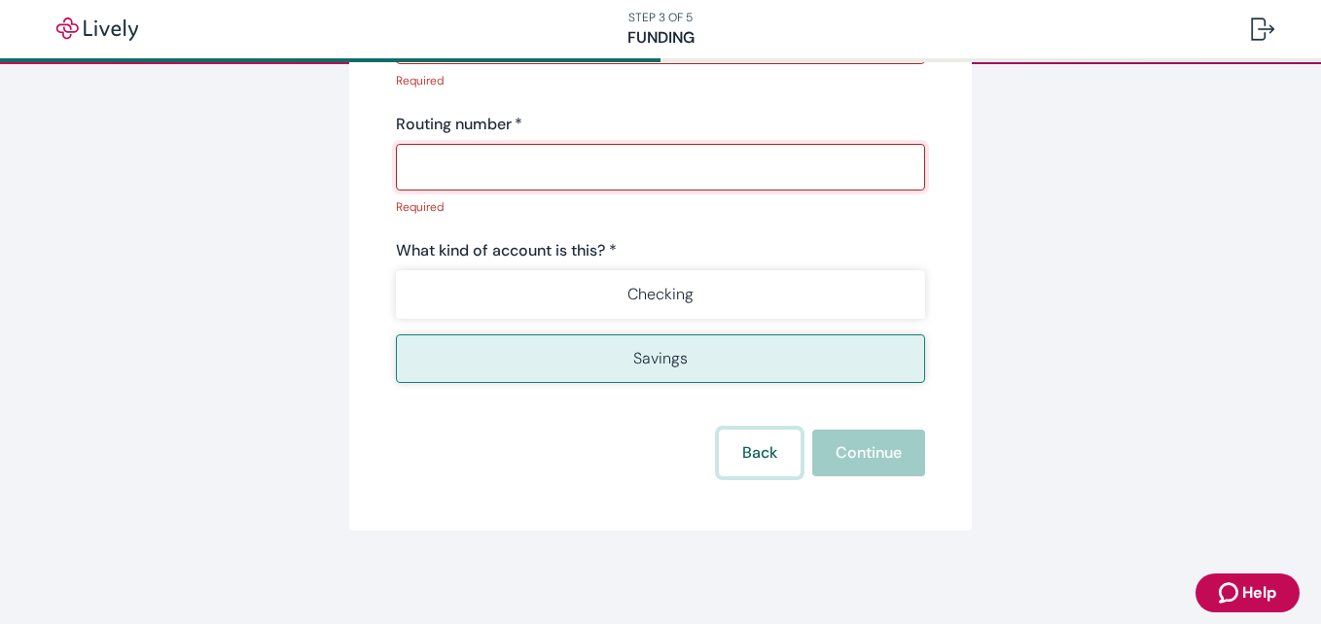
click at [654, 470] on button "Back" at bounding box center [760, 453] width 82 height 47
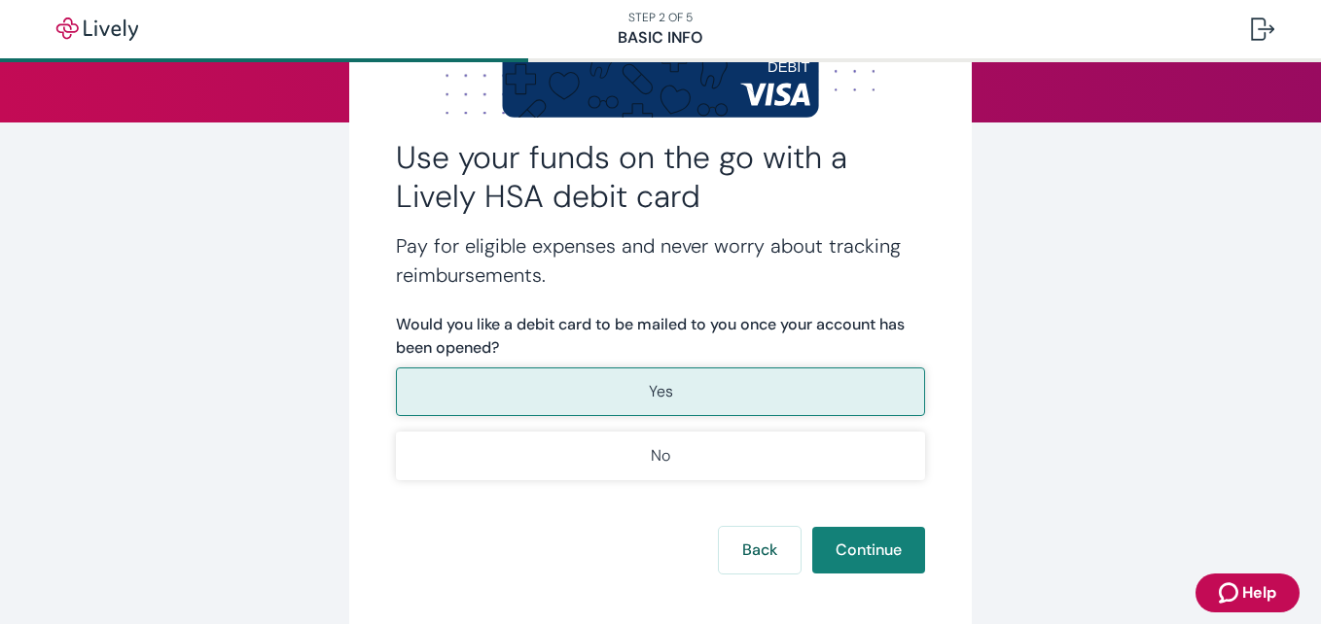
scroll to position [329, 0]
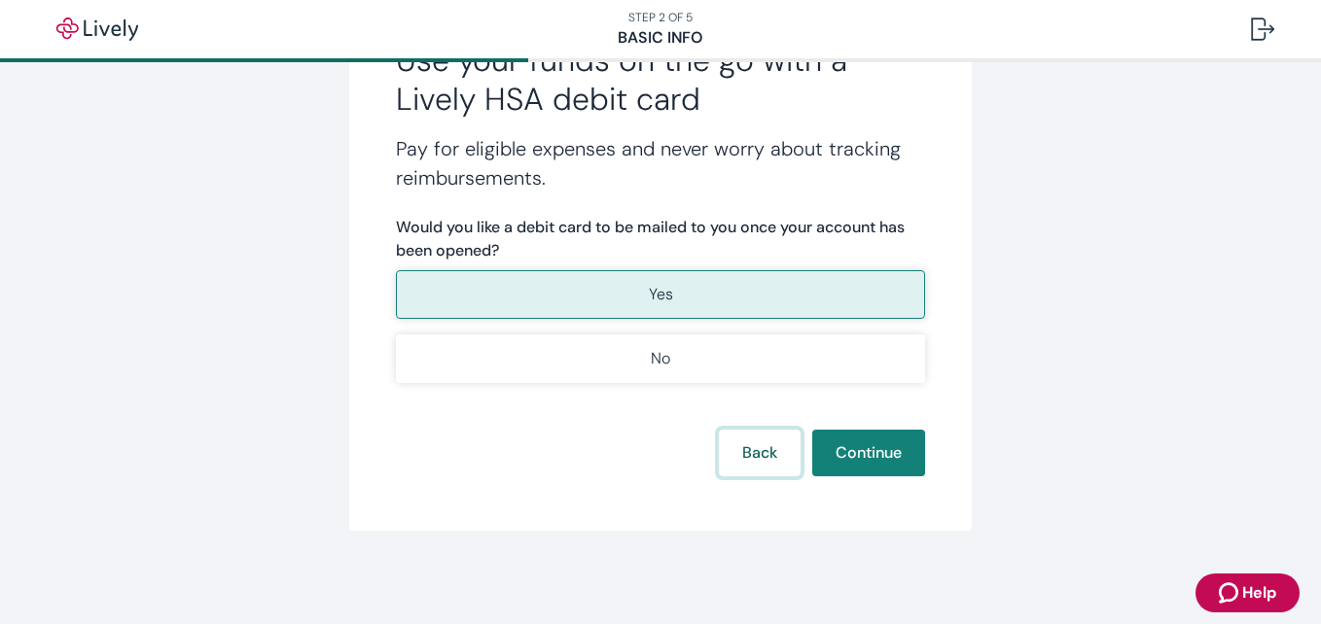
click at [654, 458] on button "Back" at bounding box center [760, 453] width 82 height 47
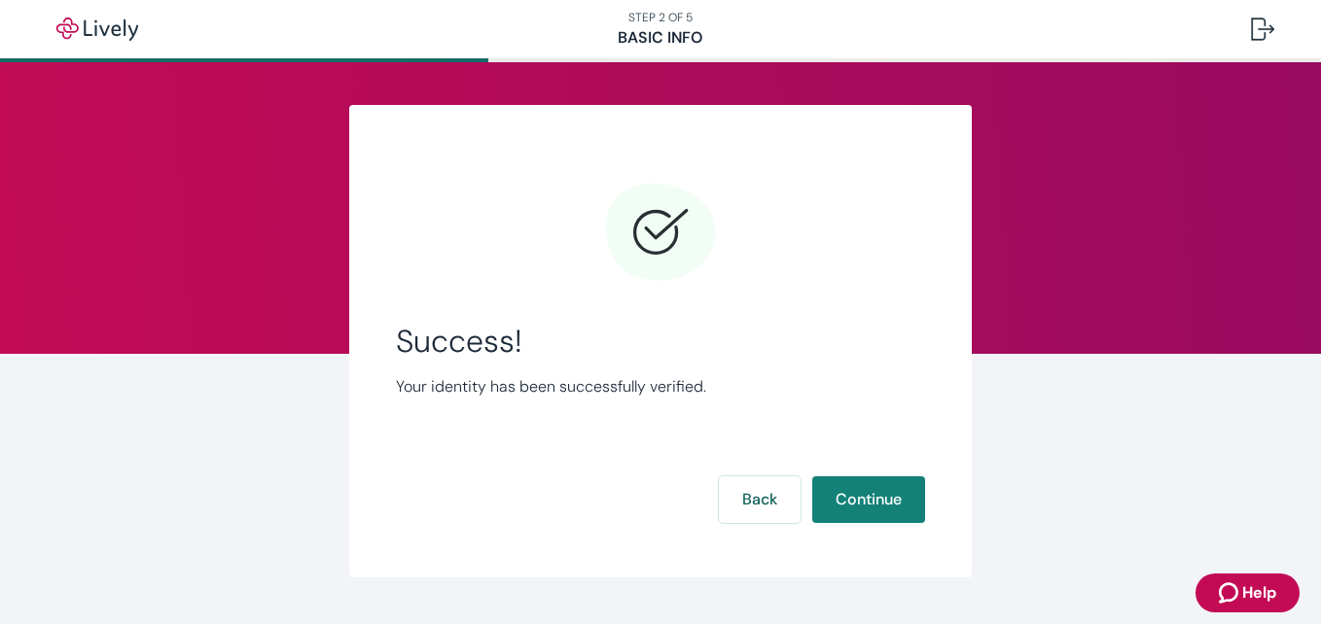
scroll to position [47, 0]
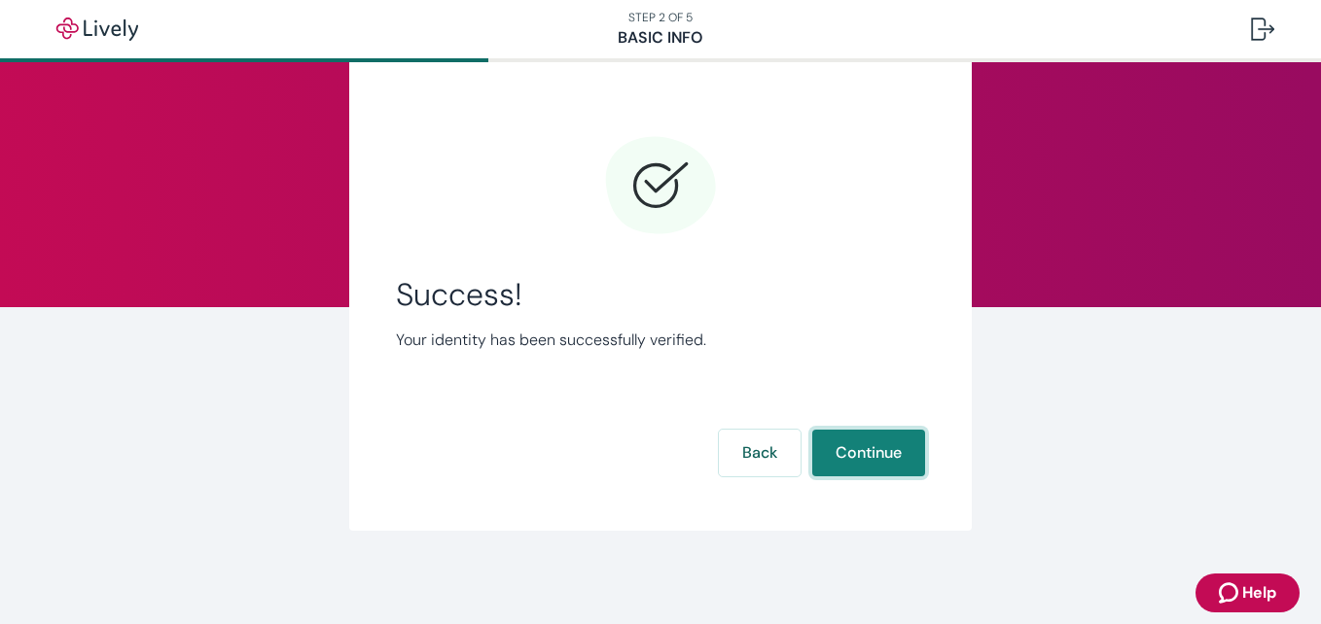
click at [654, 434] on button "Continue" at bounding box center [868, 453] width 113 height 47
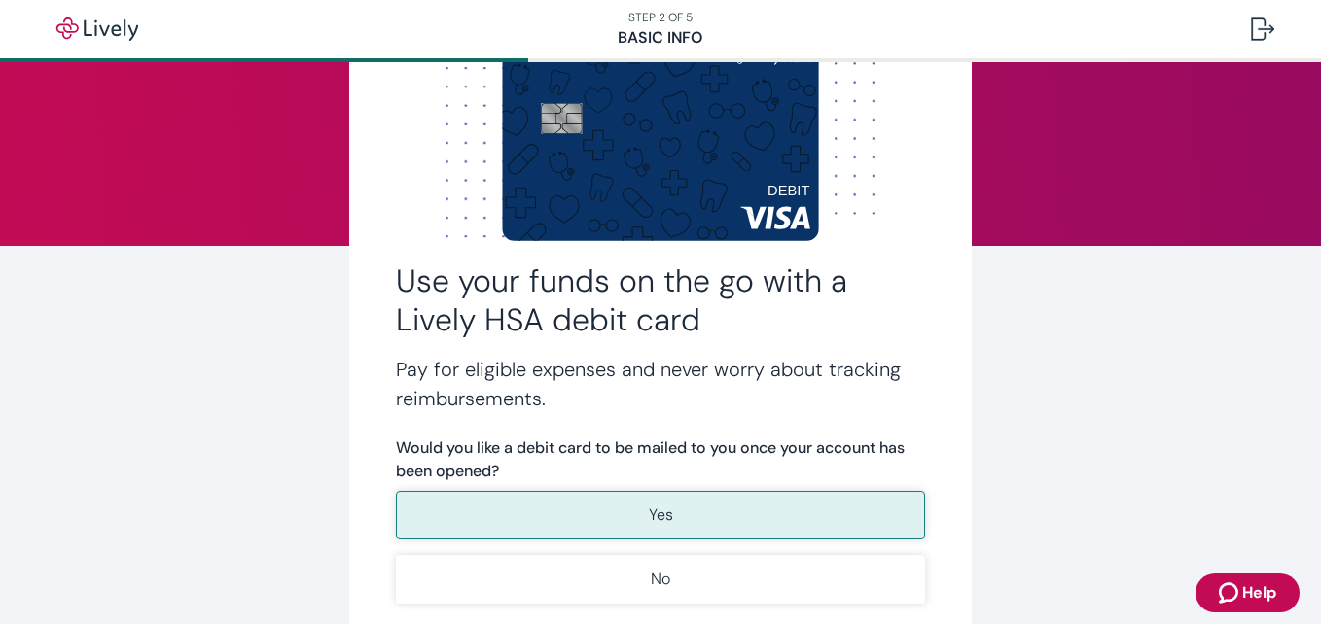
scroll to position [222, 0]
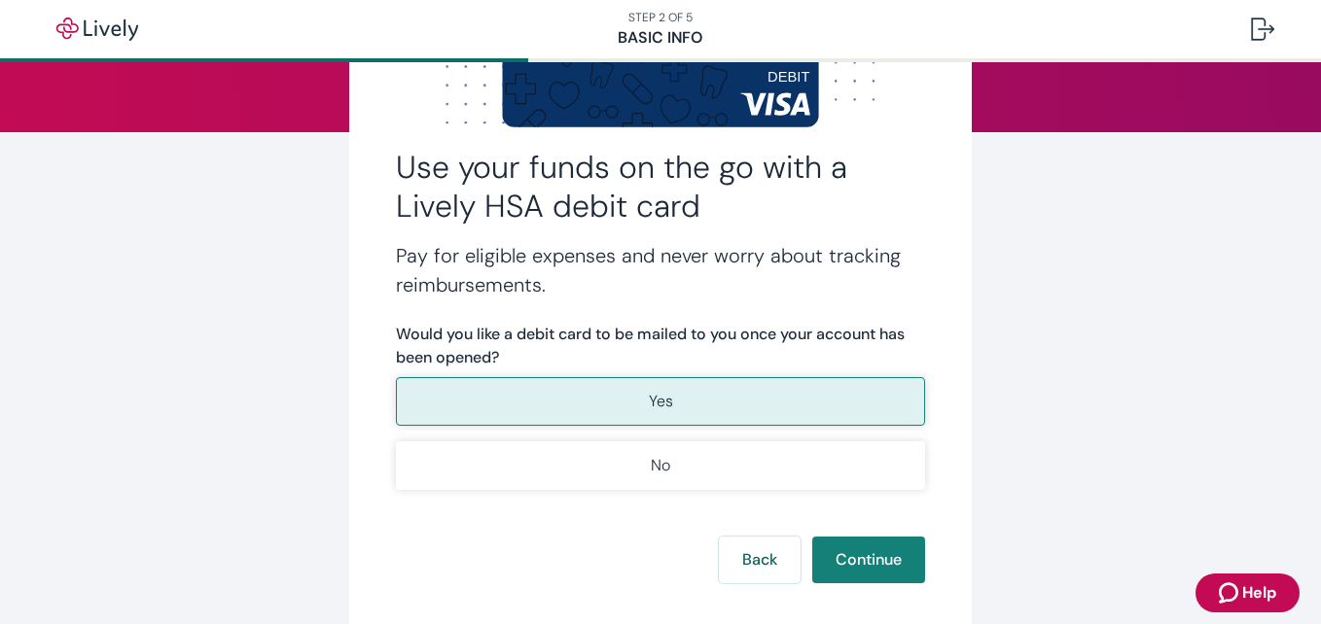
drag, startPoint x: 1021, startPoint y: 388, endPoint x: 915, endPoint y: 221, distance: 198.0
click at [654, 324] on div "Use your funds on the go with a Lively HSA debit card Pay for eligible expenses…" at bounding box center [661, 260] width 934 height 755
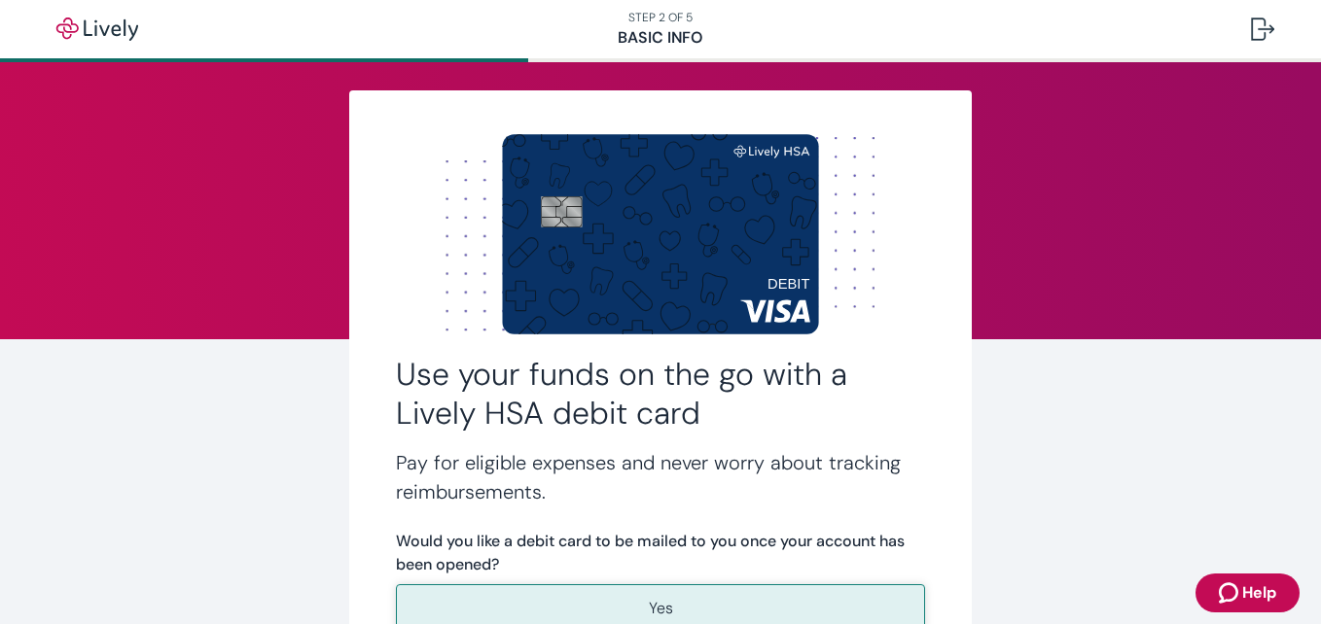
scroll to position [0, 0]
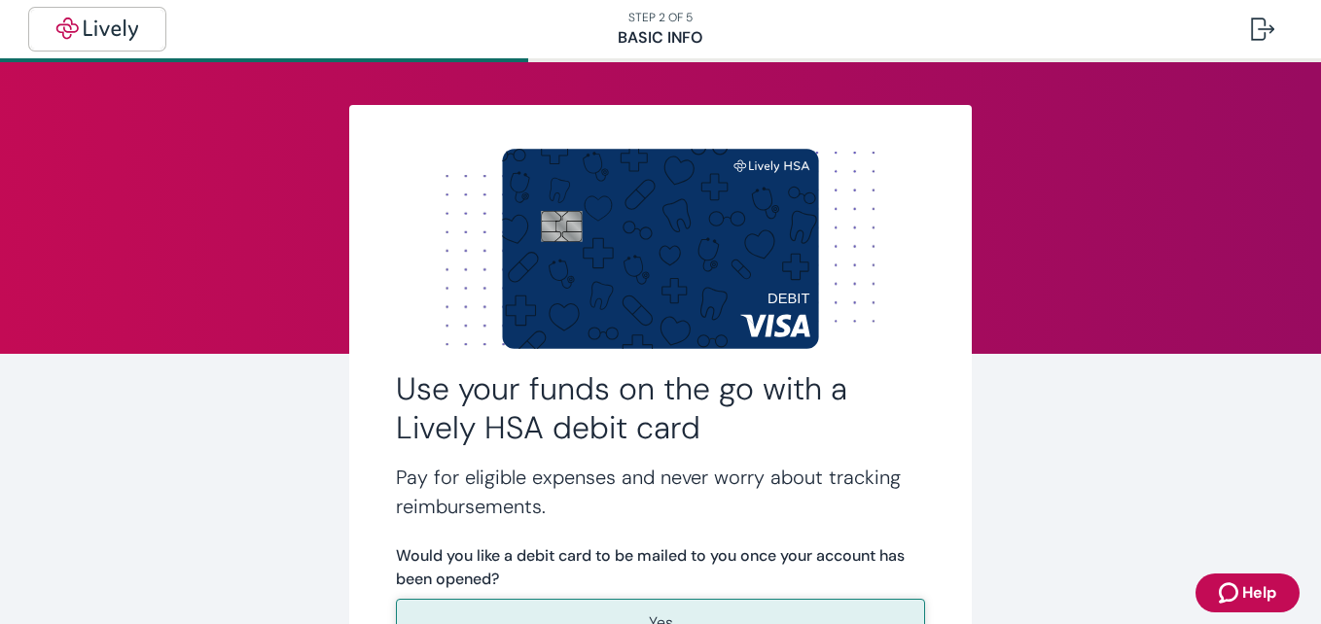
click at [114, 29] on img "button" at bounding box center [97, 29] width 109 height 23
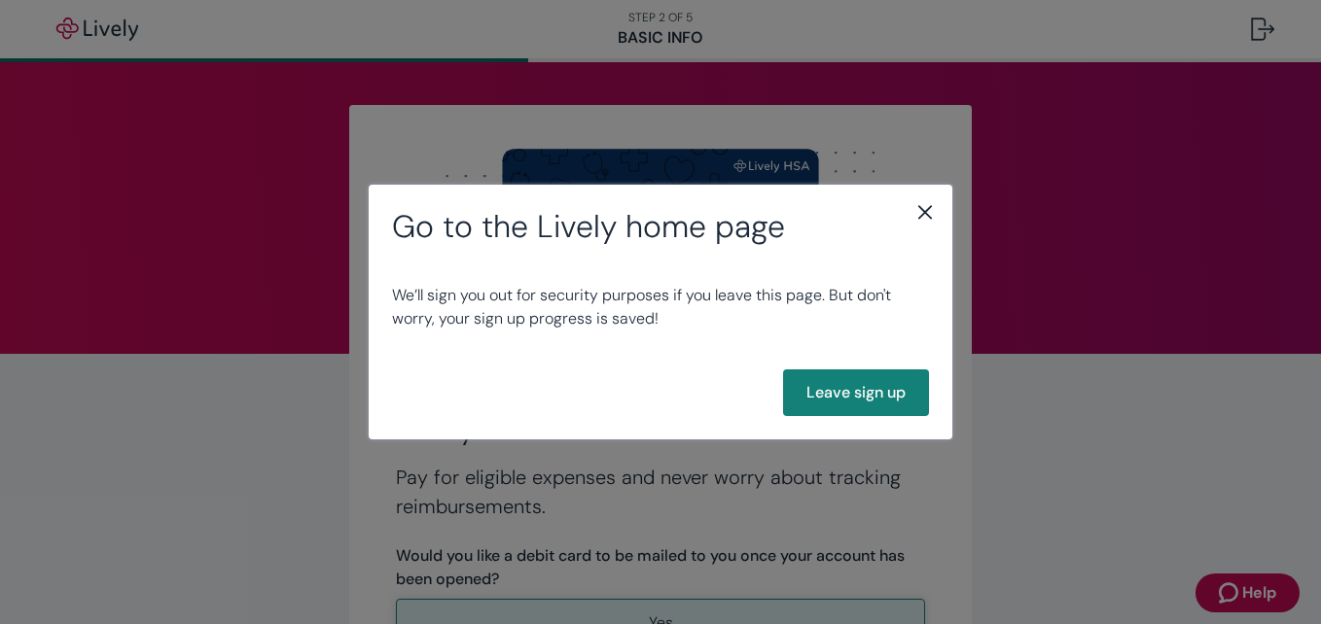
click at [654, 211] on icon "close" at bounding box center [925, 212] width 14 height 14
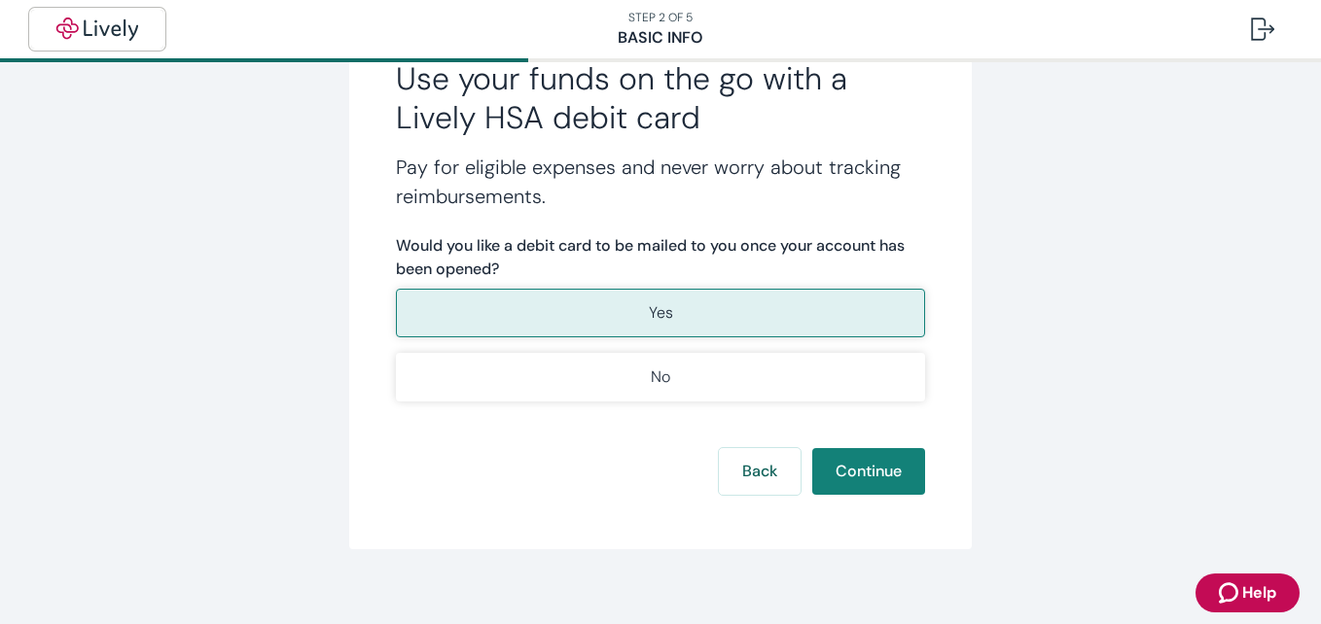
scroll to position [329, 0]
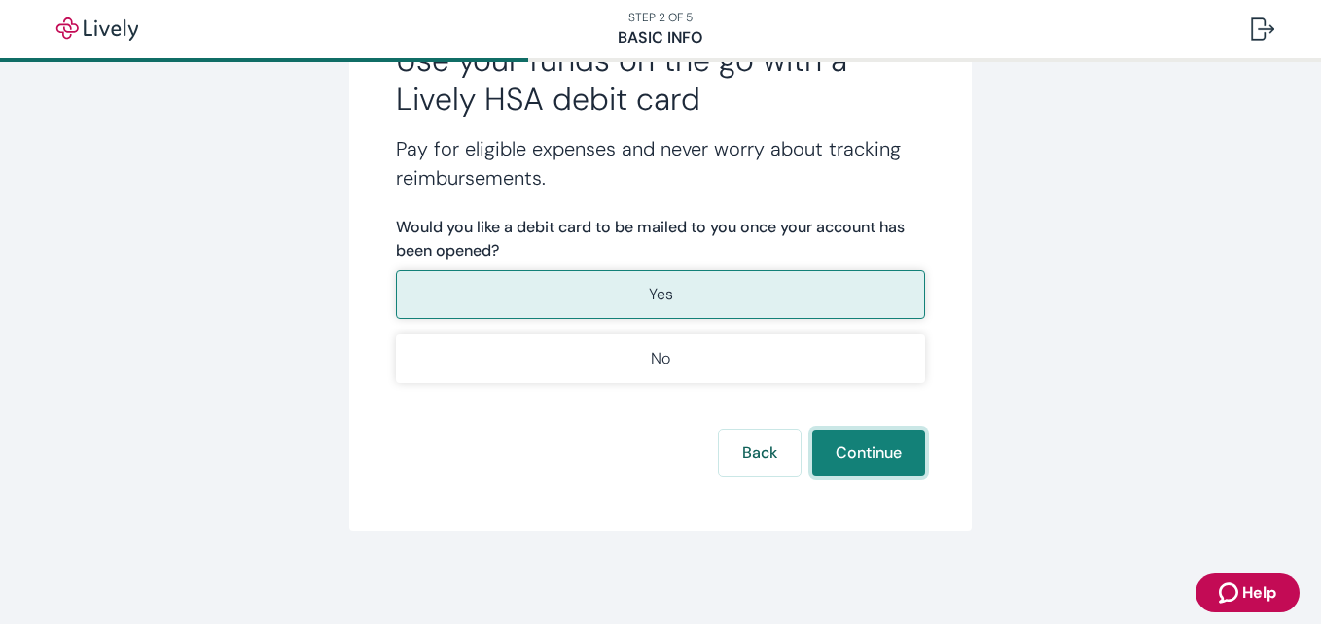
click at [654, 442] on button "Continue" at bounding box center [868, 453] width 113 height 47
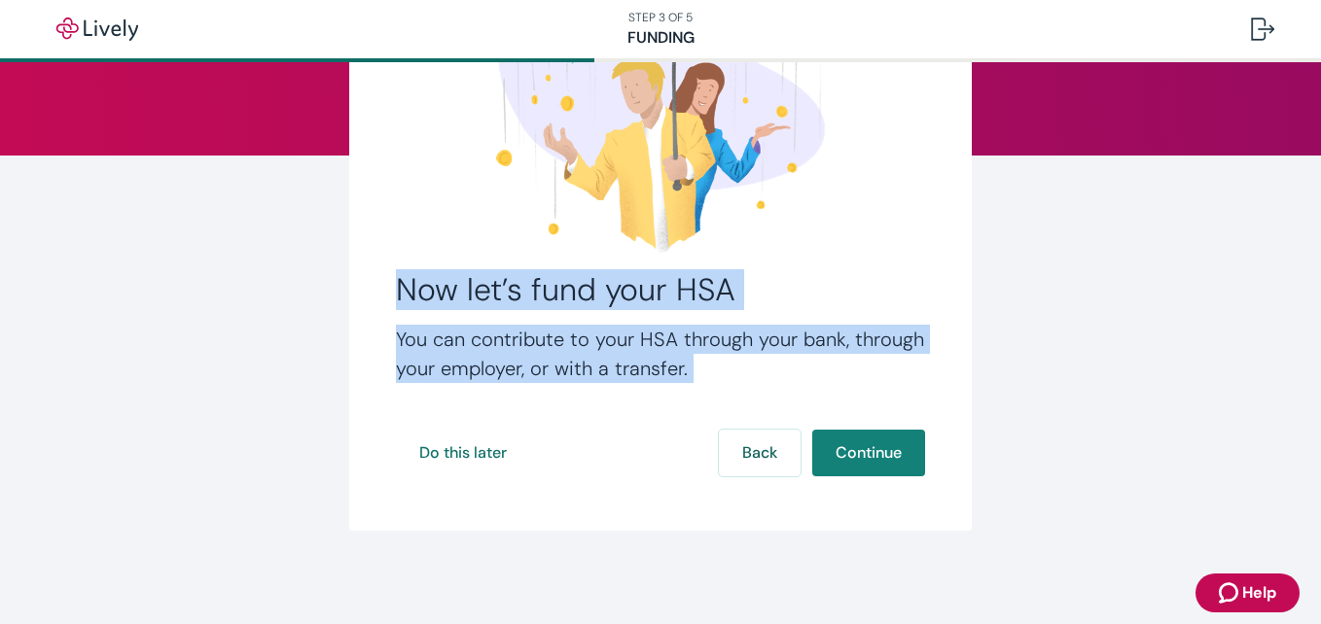
scroll to position [198, 0]
click at [654, 358] on div "Now let’s fund your HSA You can contribute to your HSA through your bank, throu…" at bounding box center [661, 219] width 934 height 624
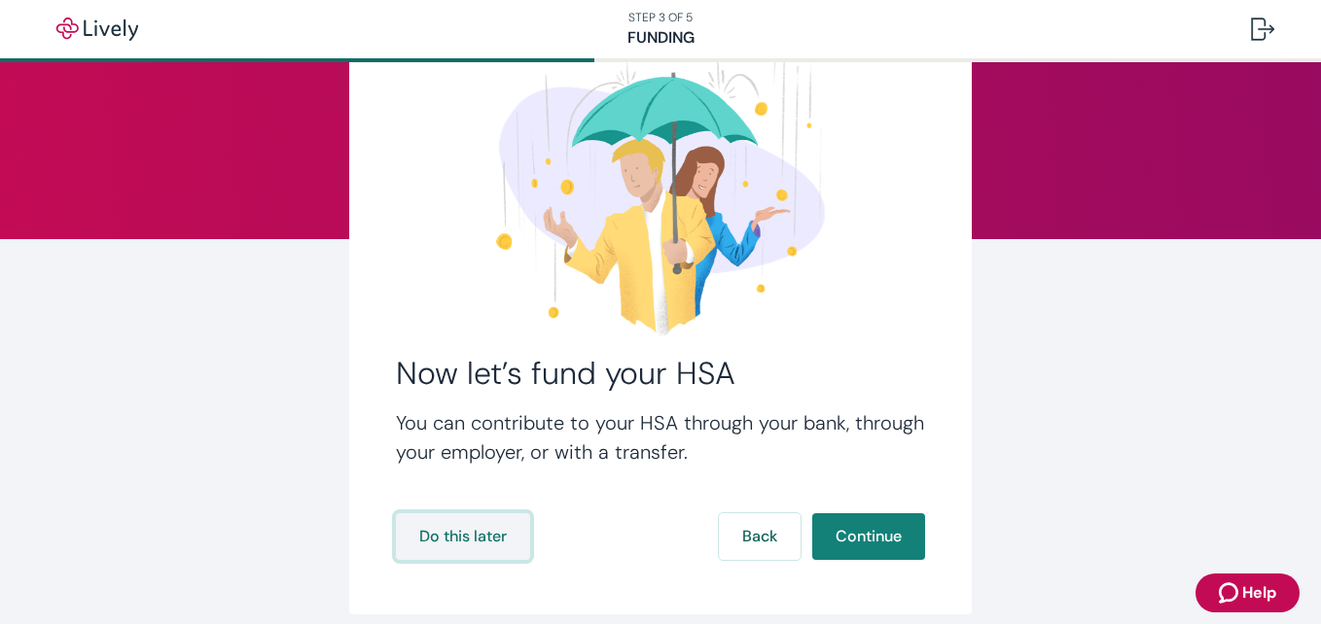
click at [455, 524] on button "Do this later" at bounding box center [463, 536] width 134 height 47
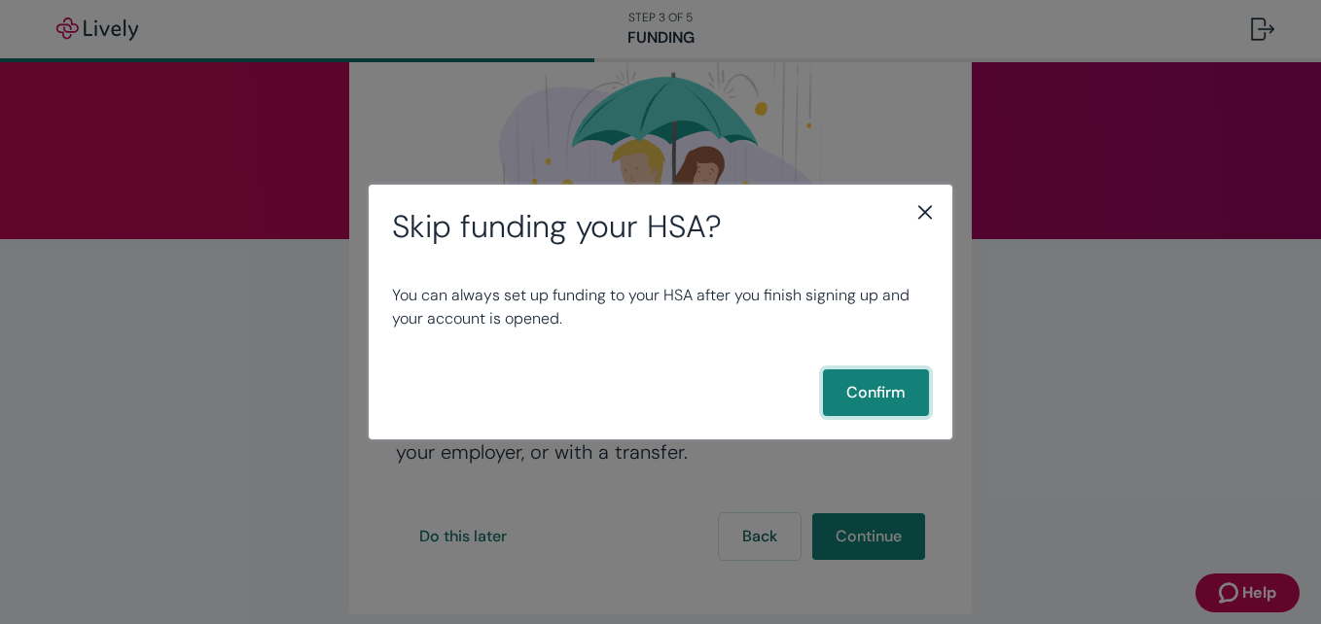
click at [654, 404] on button "Confirm" at bounding box center [876, 393] width 106 height 47
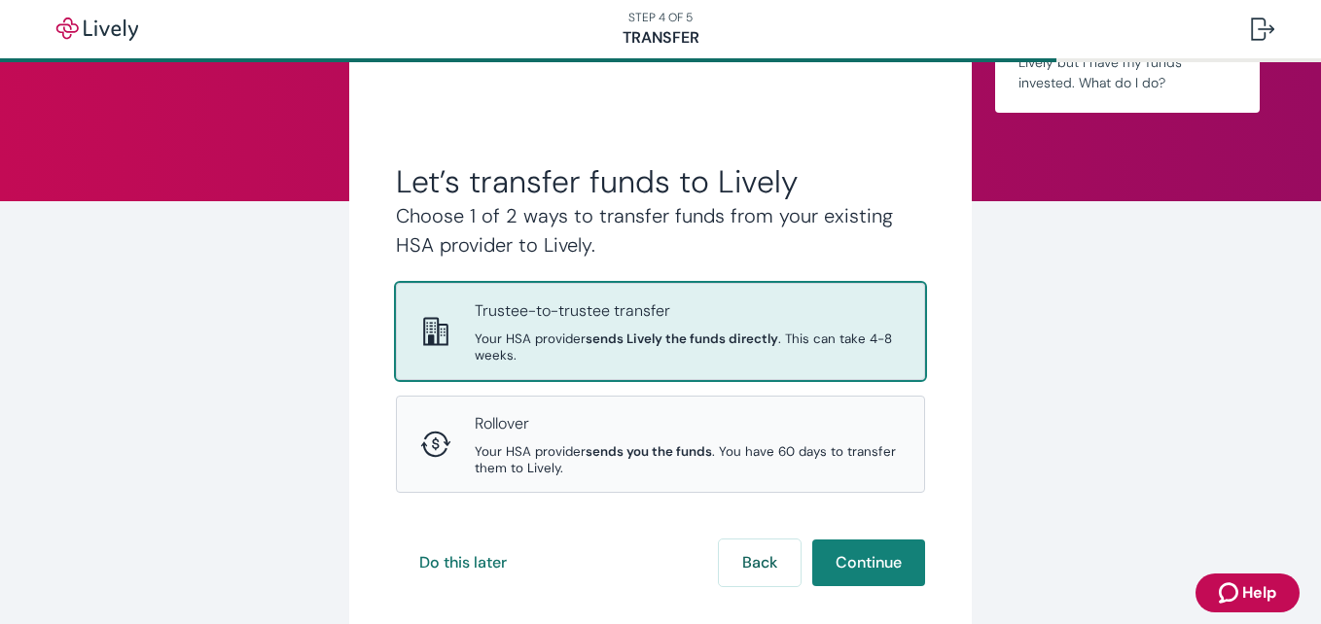
scroll to position [199, 0]
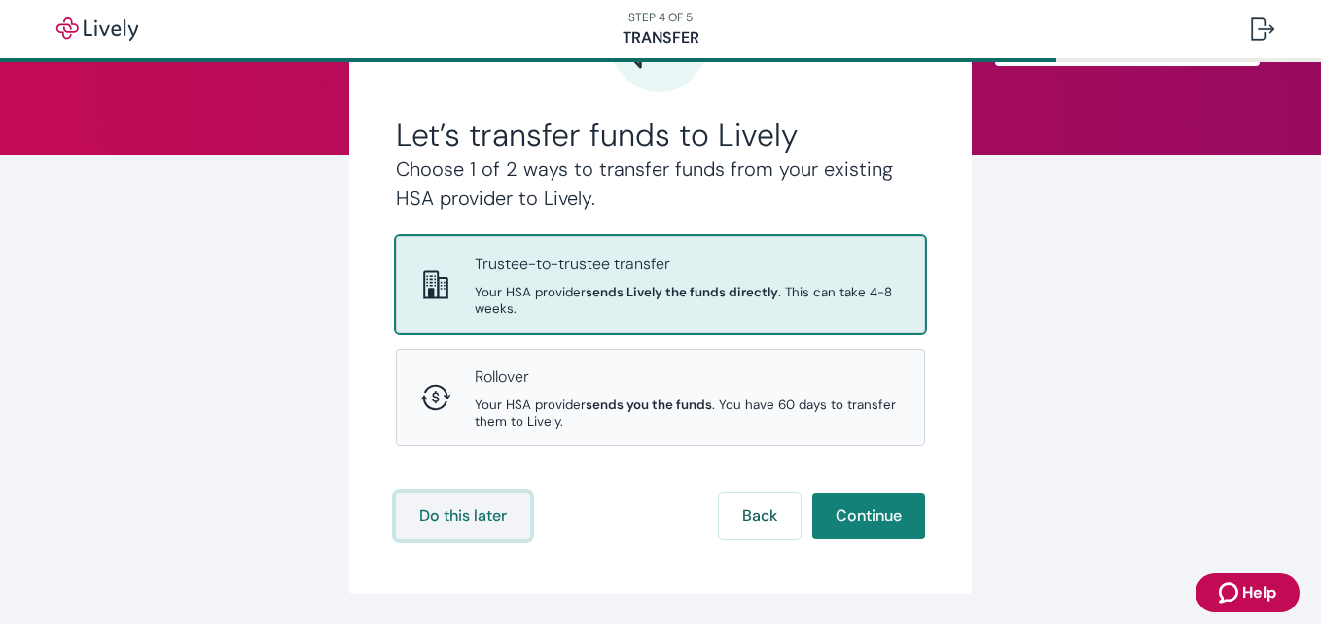
click at [456, 508] on button "Do this later" at bounding box center [463, 516] width 134 height 47
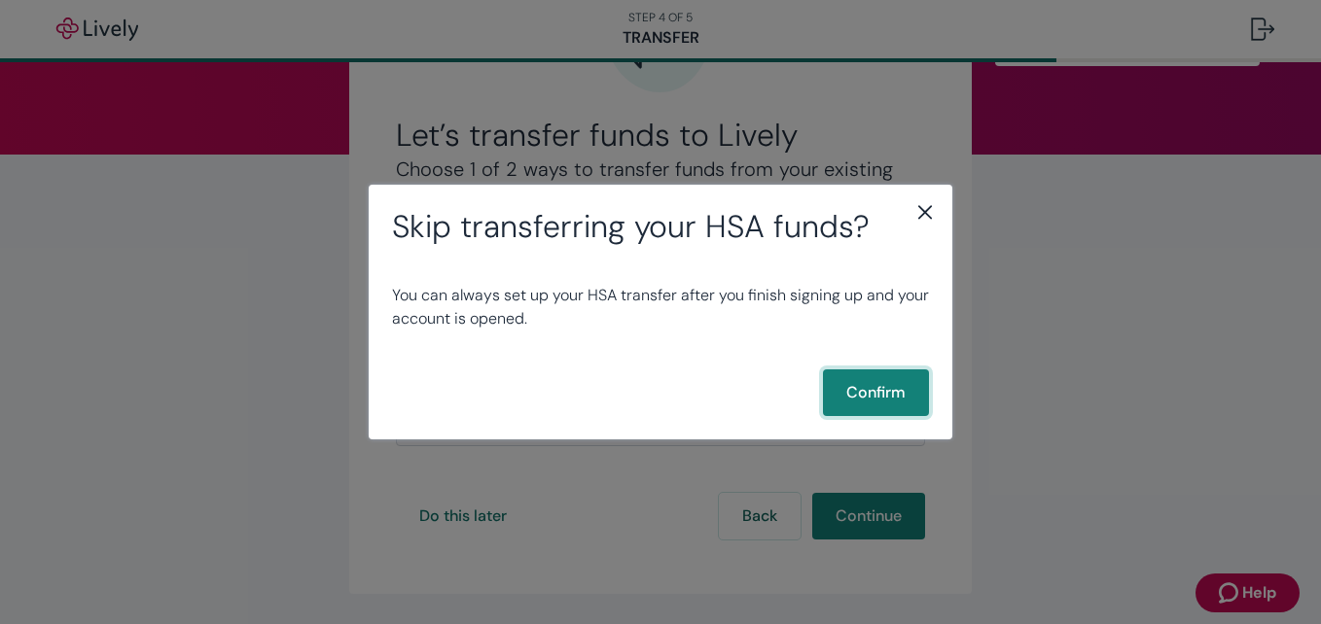
click at [654, 376] on button "Confirm" at bounding box center [876, 393] width 106 height 47
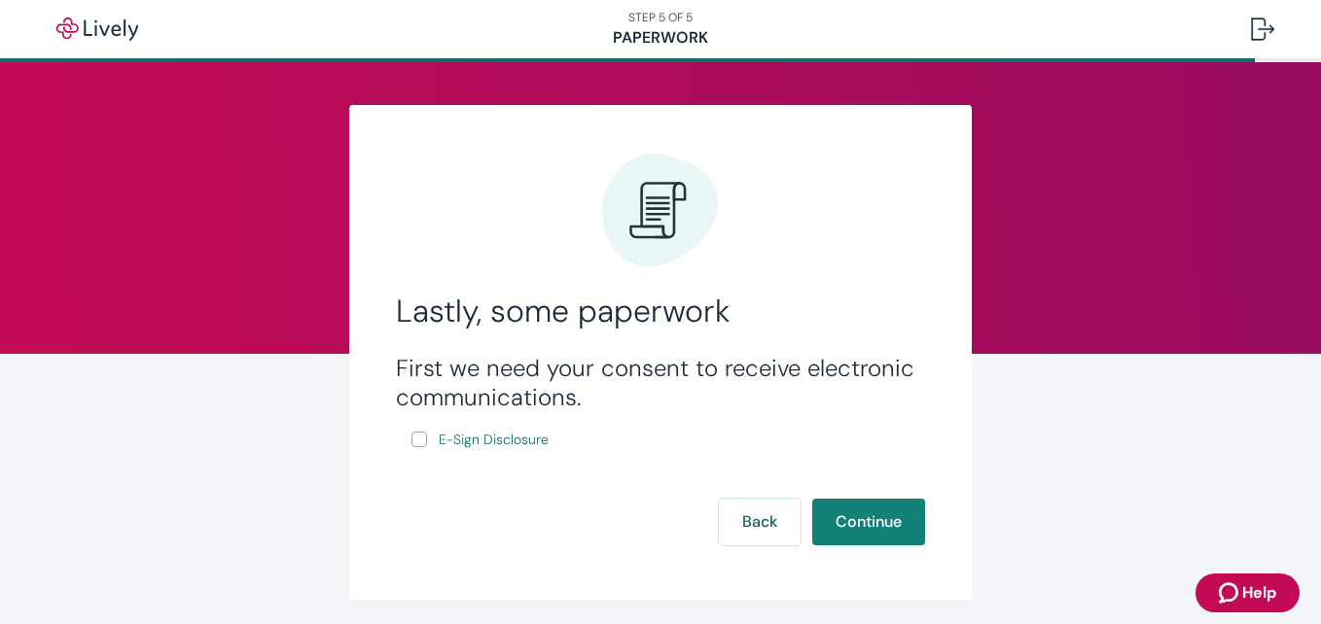
drag, startPoint x: 414, startPoint y: 440, endPoint x: 594, endPoint y: 452, distance: 180.4
click at [414, 440] on input "E-Sign Disclosure" at bounding box center [419, 440] width 16 height 16
checkbox input "true"
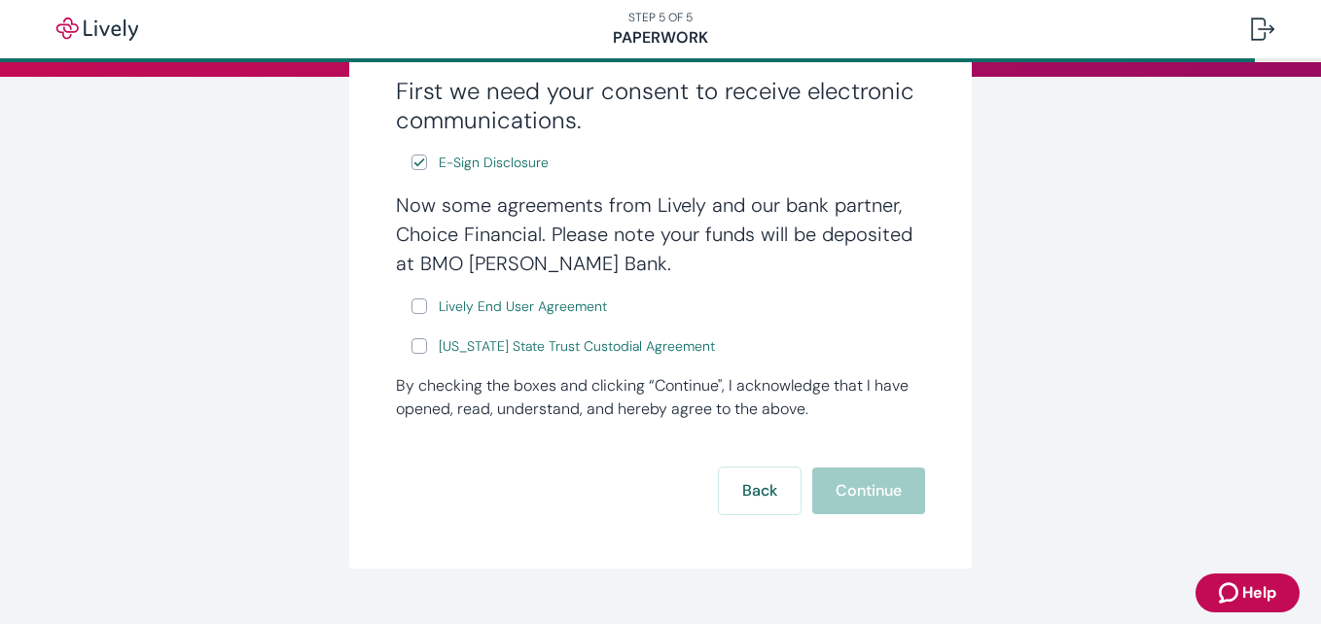
scroll to position [287, 0]
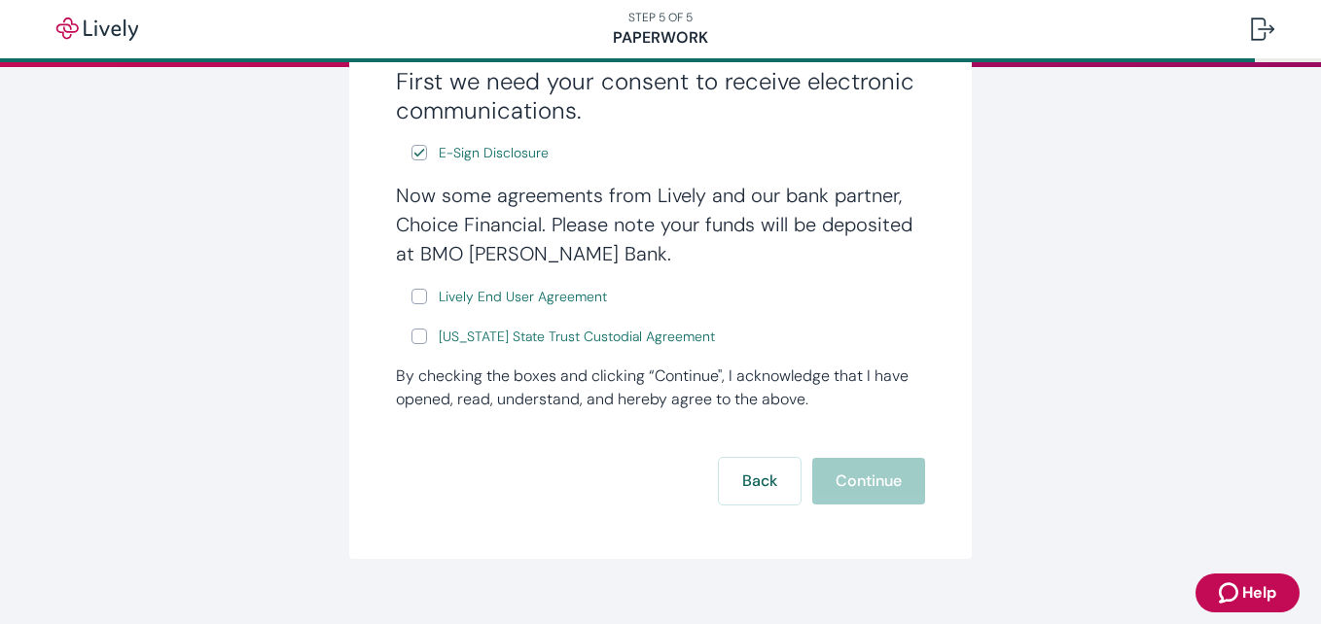
drag, startPoint x: 414, startPoint y: 299, endPoint x: 394, endPoint y: 312, distance: 24.5
click at [367, 336] on div "Lastly, some paperwork First we need your consent to receive electronic communi…" at bounding box center [660, 188] width 622 height 741
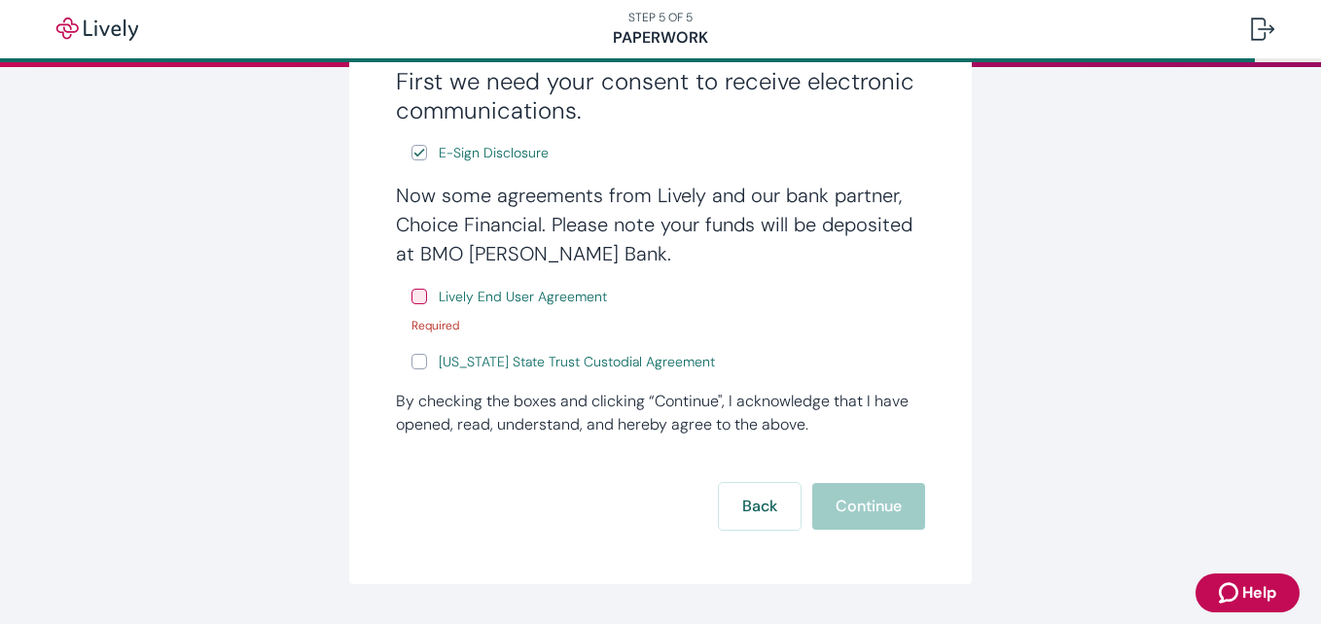
click at [415, 293] on input "Lively End User Agreement" at bounding box center [419, 297] width 16 height 16
checkbox input "true"
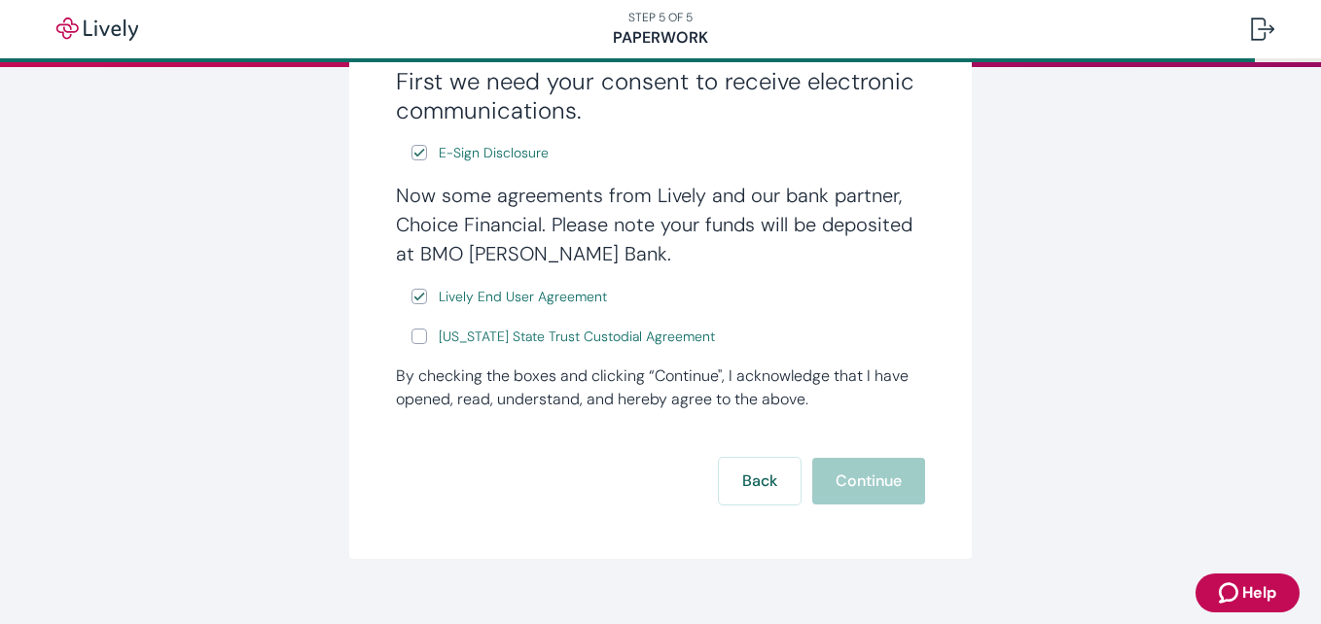
click at [411, 336] on input "[US_STATE] State Trust Custodial Agreement" at bounding box center [419, 337] width 16 height 16
checkbox input "true"
click at [654, 485] on button "Continue" at bounding box center [868, 481] width 113 height 47
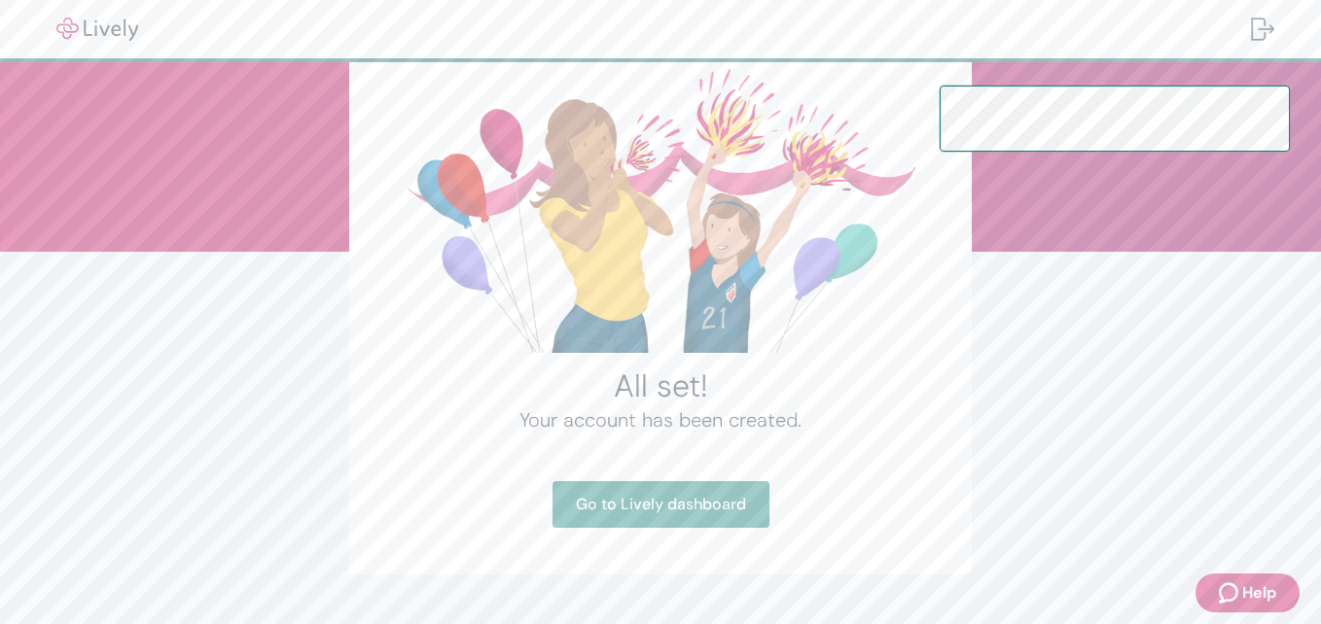
scroll to position [106, 0]
